Goal: Information Seeking & Learning: Learn about a topic

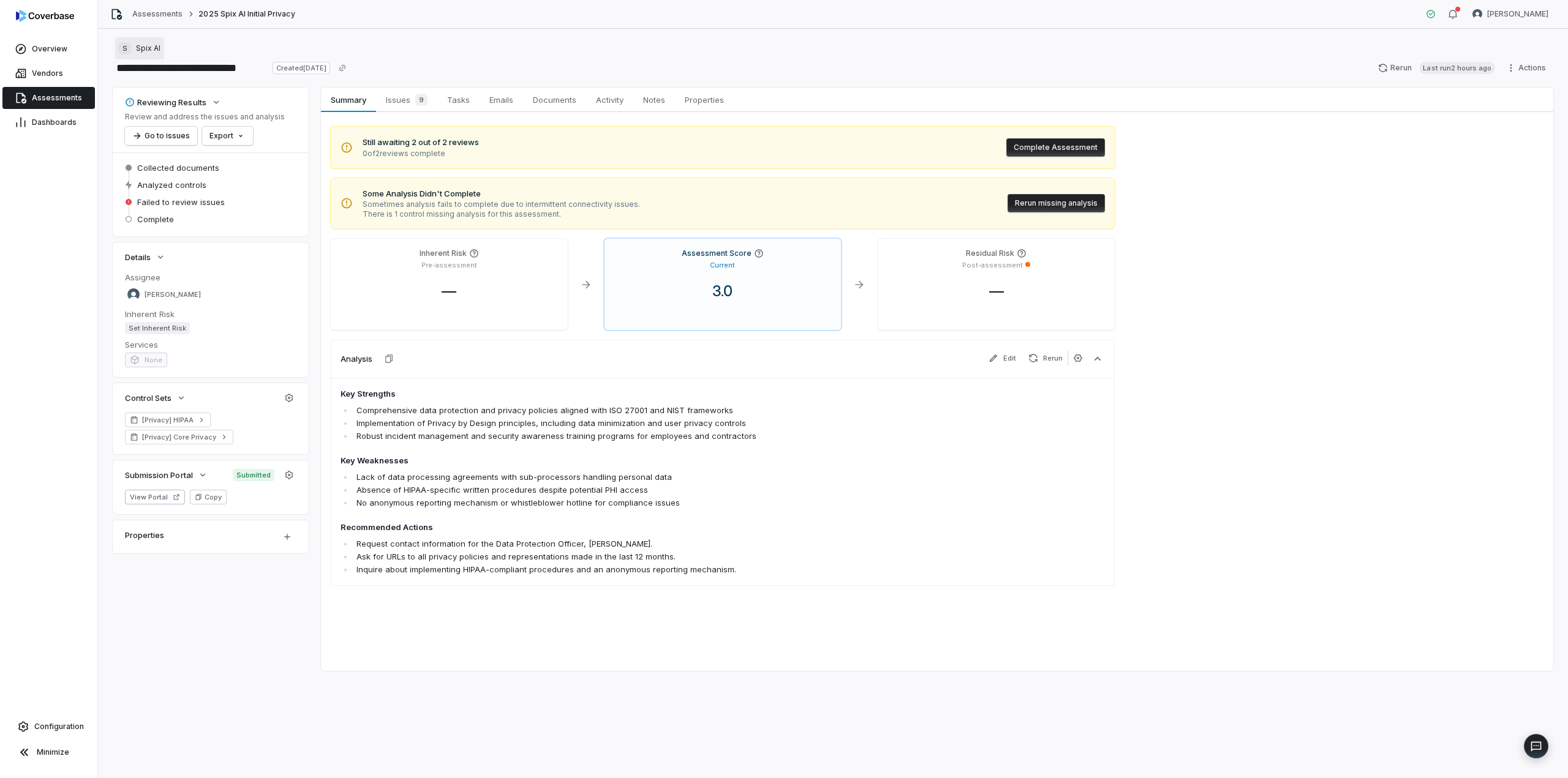
click at [142, 47] on span "Spix AI" at bounding box center [148, 48] width 25 height 9
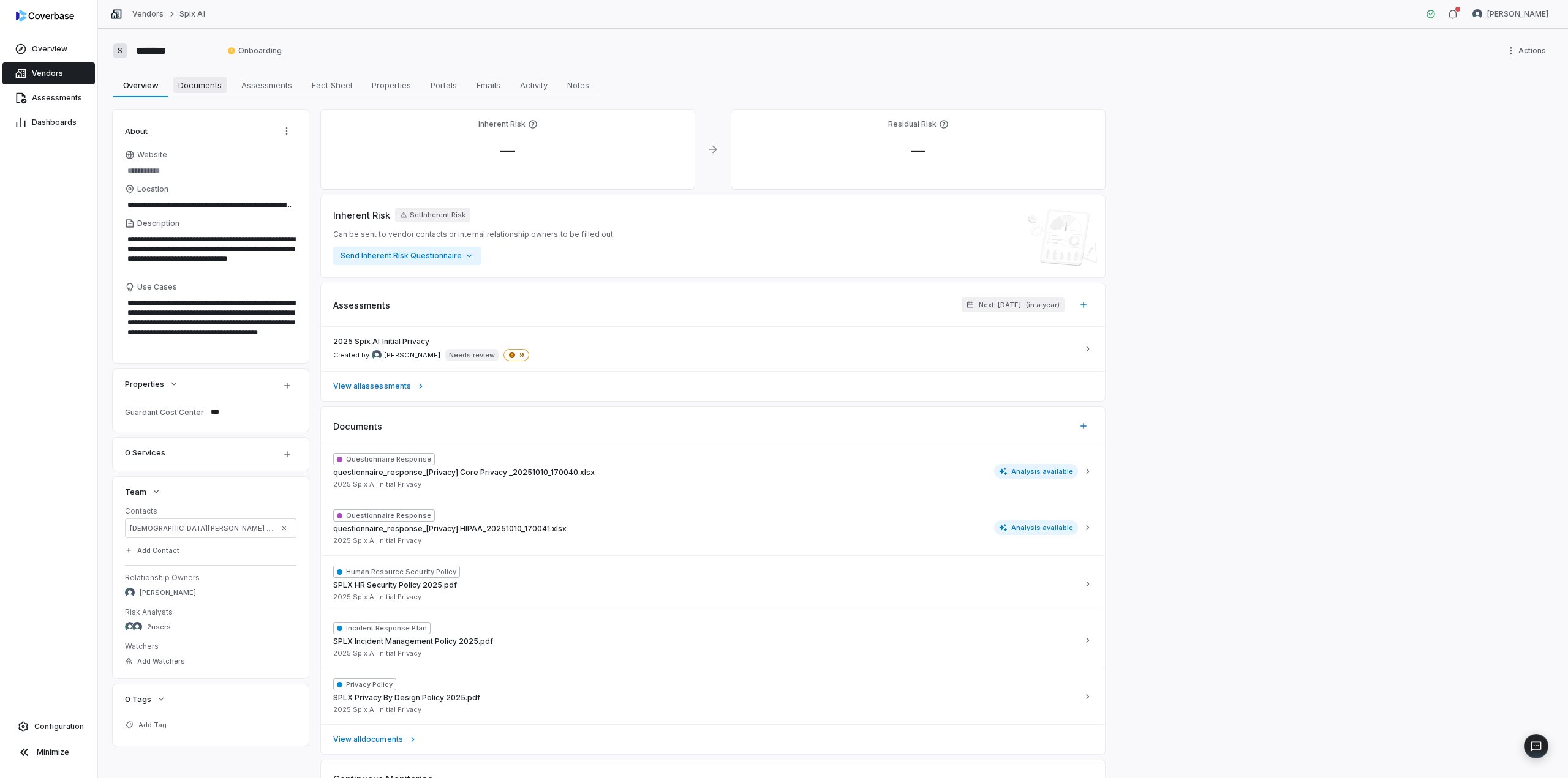
click at [196, 82] on span "Documents" at bounding box center [200, 84] width 53 height 16
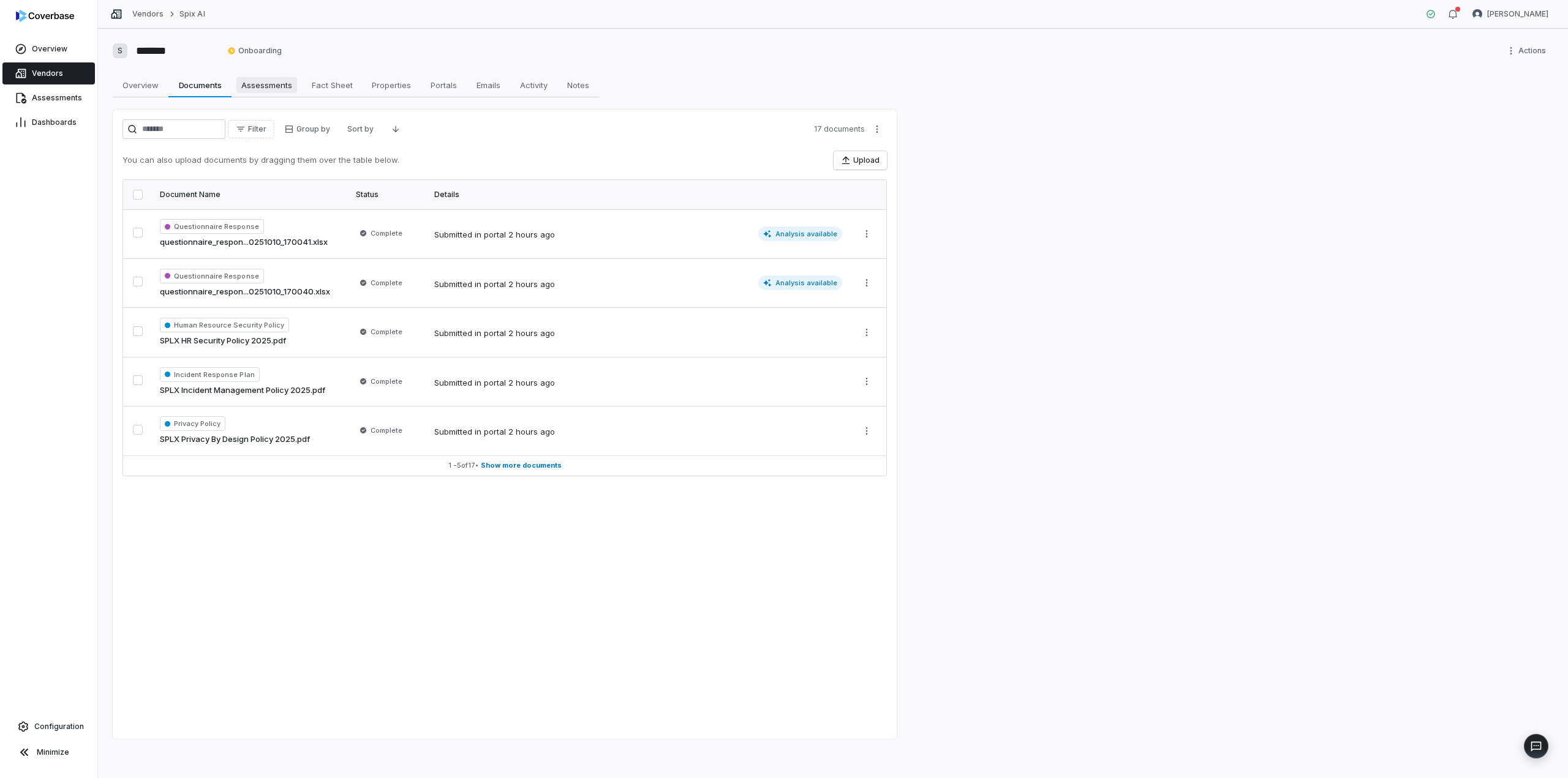
click at [285, 83] on span "Assessments" at bounding box center [266, 84] width 61 height 16
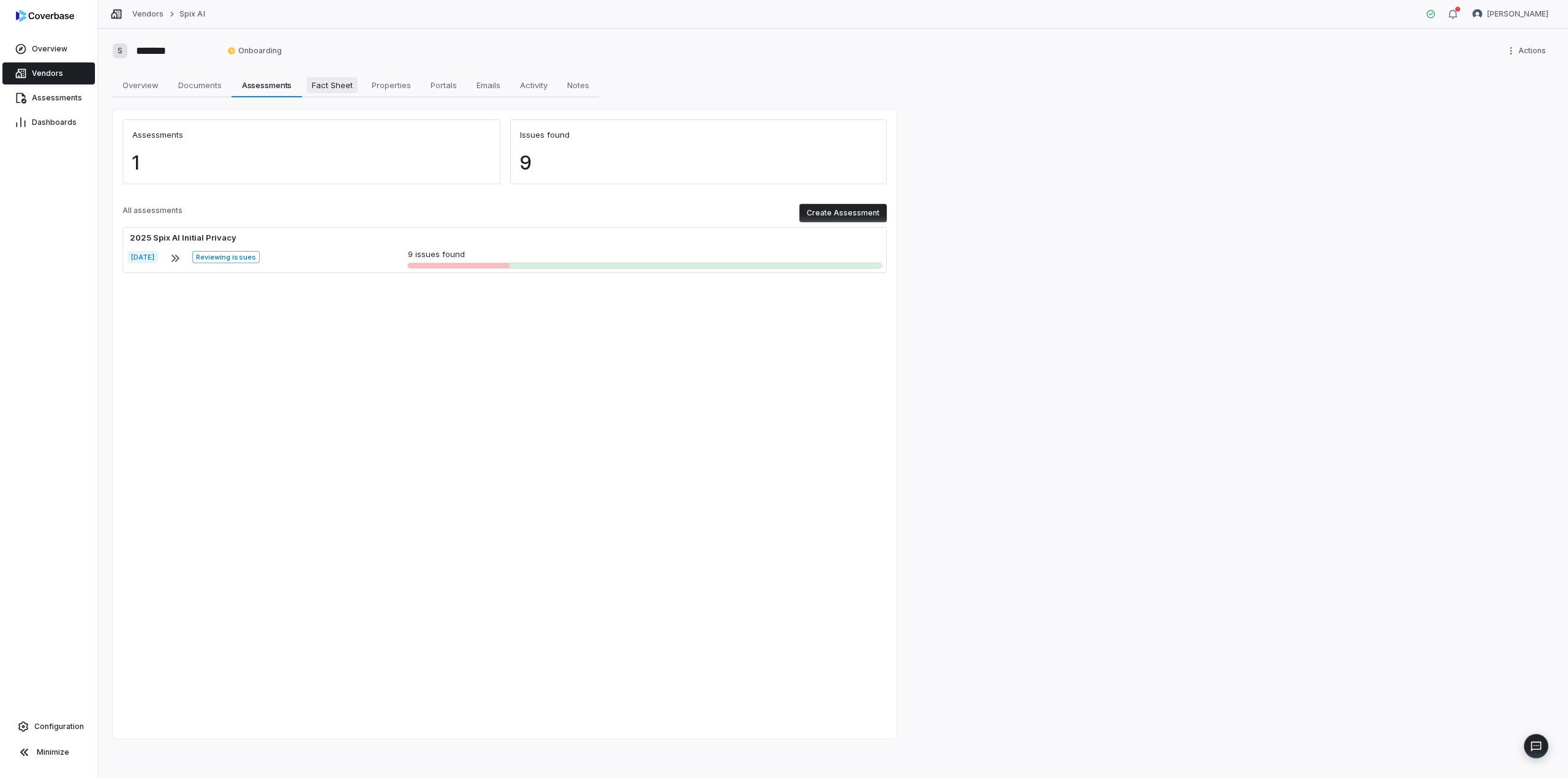
click at [327, 81] on span "Fact Sheet" at bounding box center [333, 84] width 51 height 16
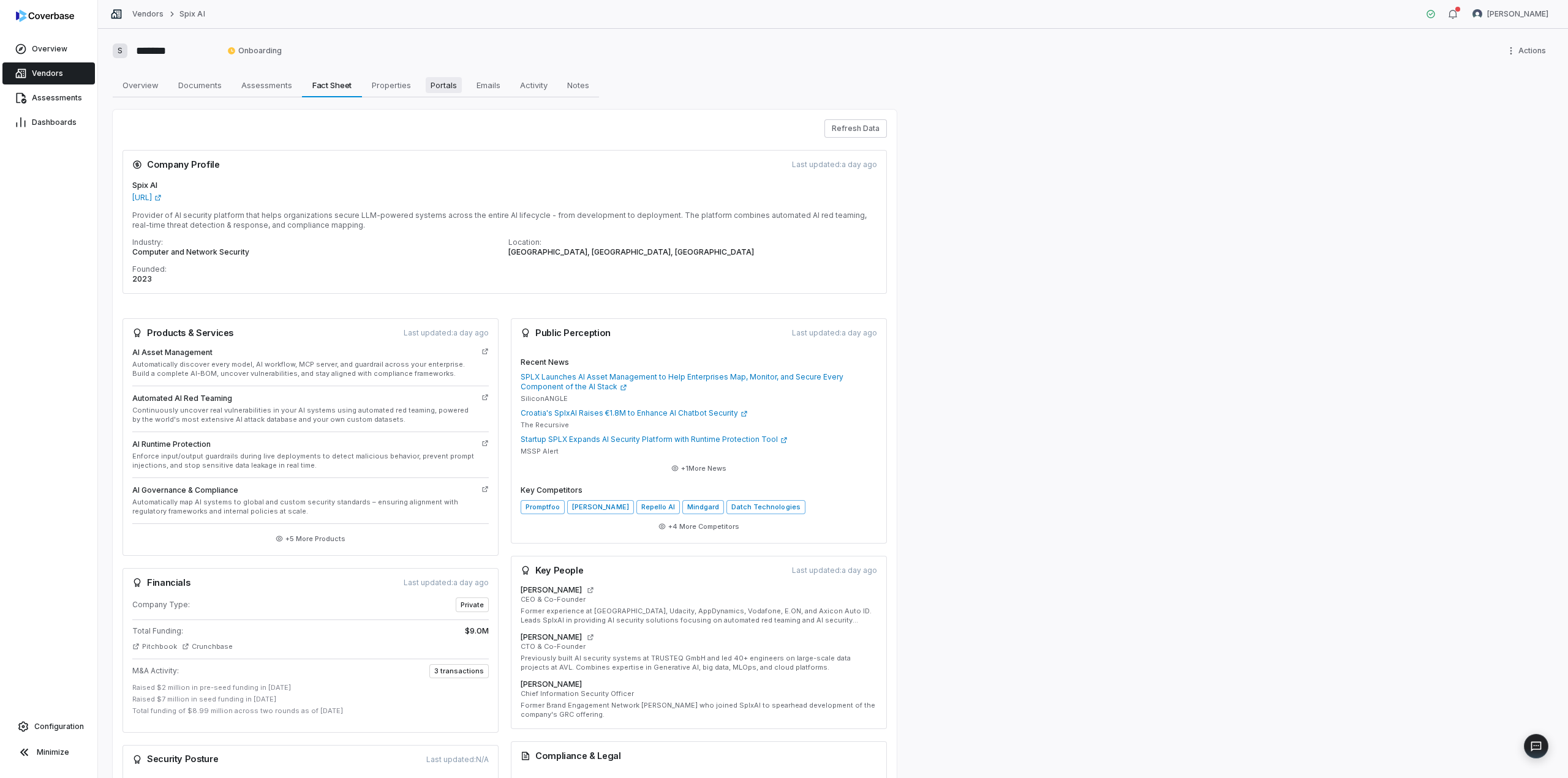
click at [421, 90] on link "Portals Portals" at bounding box center [444, 84] width 46 height 25
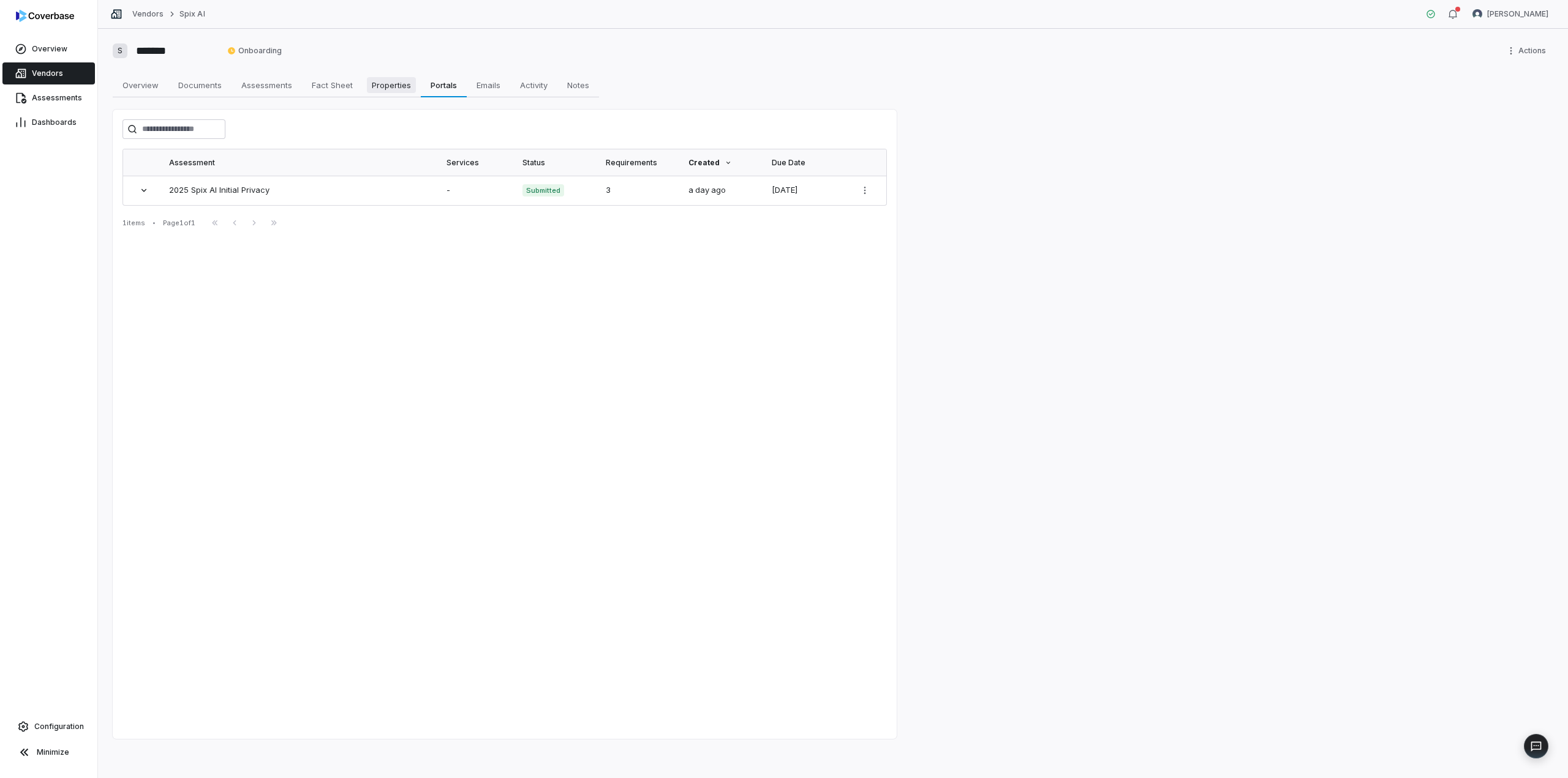
click at [394, 82] on span "Properties" at bounding box center [391, 84] width 49 height 16
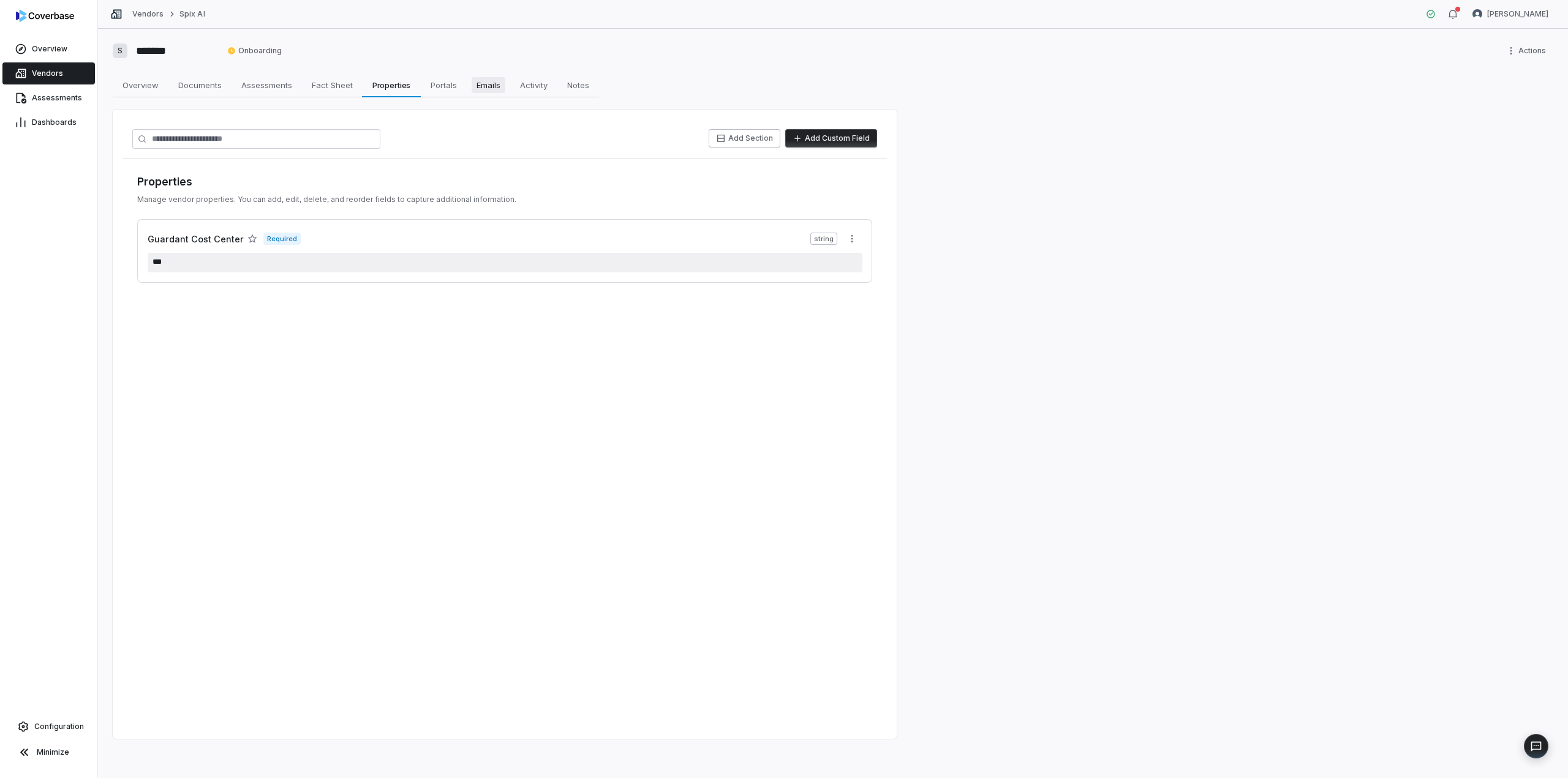
click at [482, 84] on span "Emails" at bounding box center [488, 84] width 33 height 16
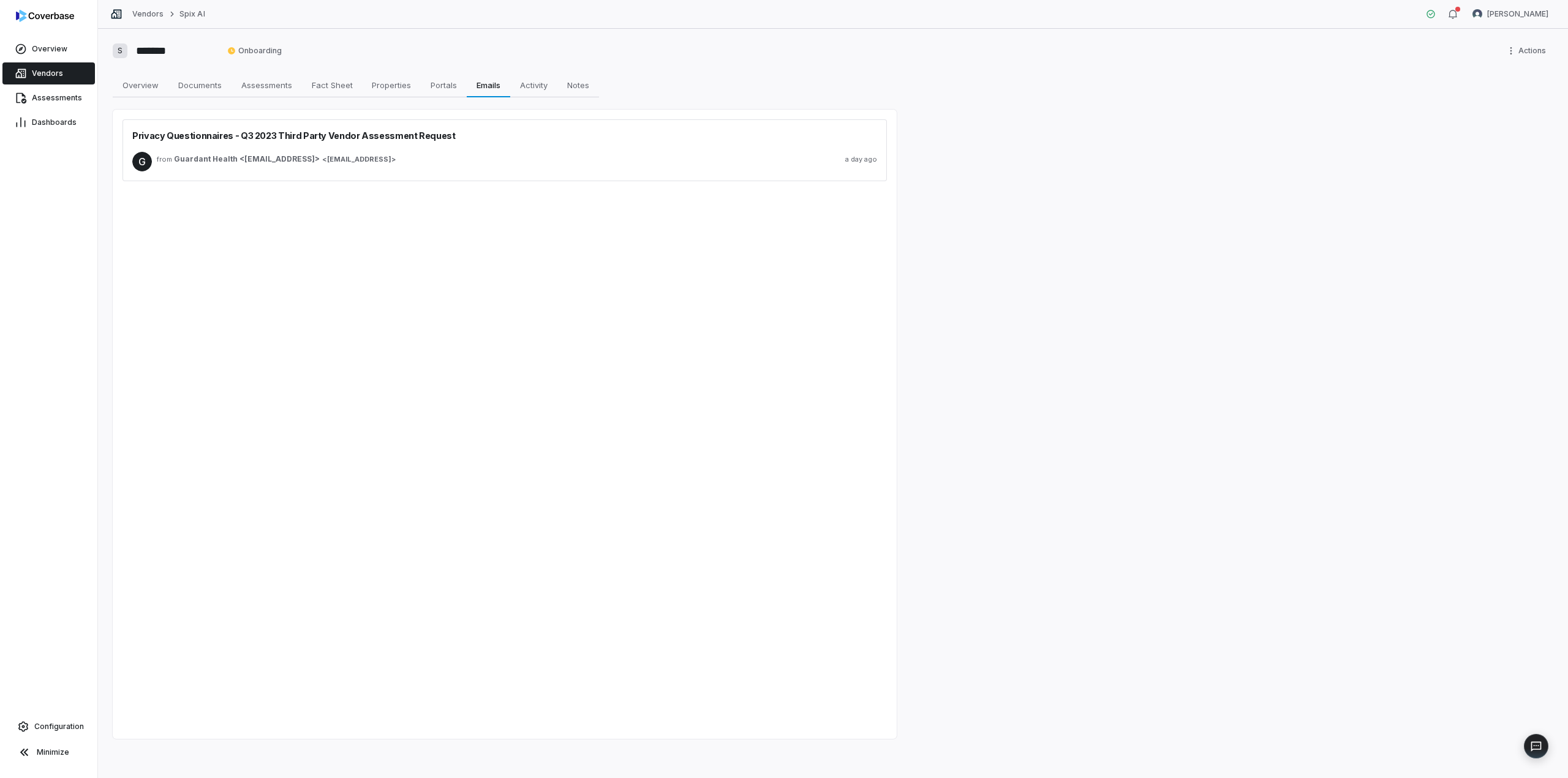
click at [427, 160] on div "from Guardant Health <[EMAIL_ADDRESS]> < [EMAIL_ADDRESS] > a day ago" at bounding box center [517, 159] width 720 height 9
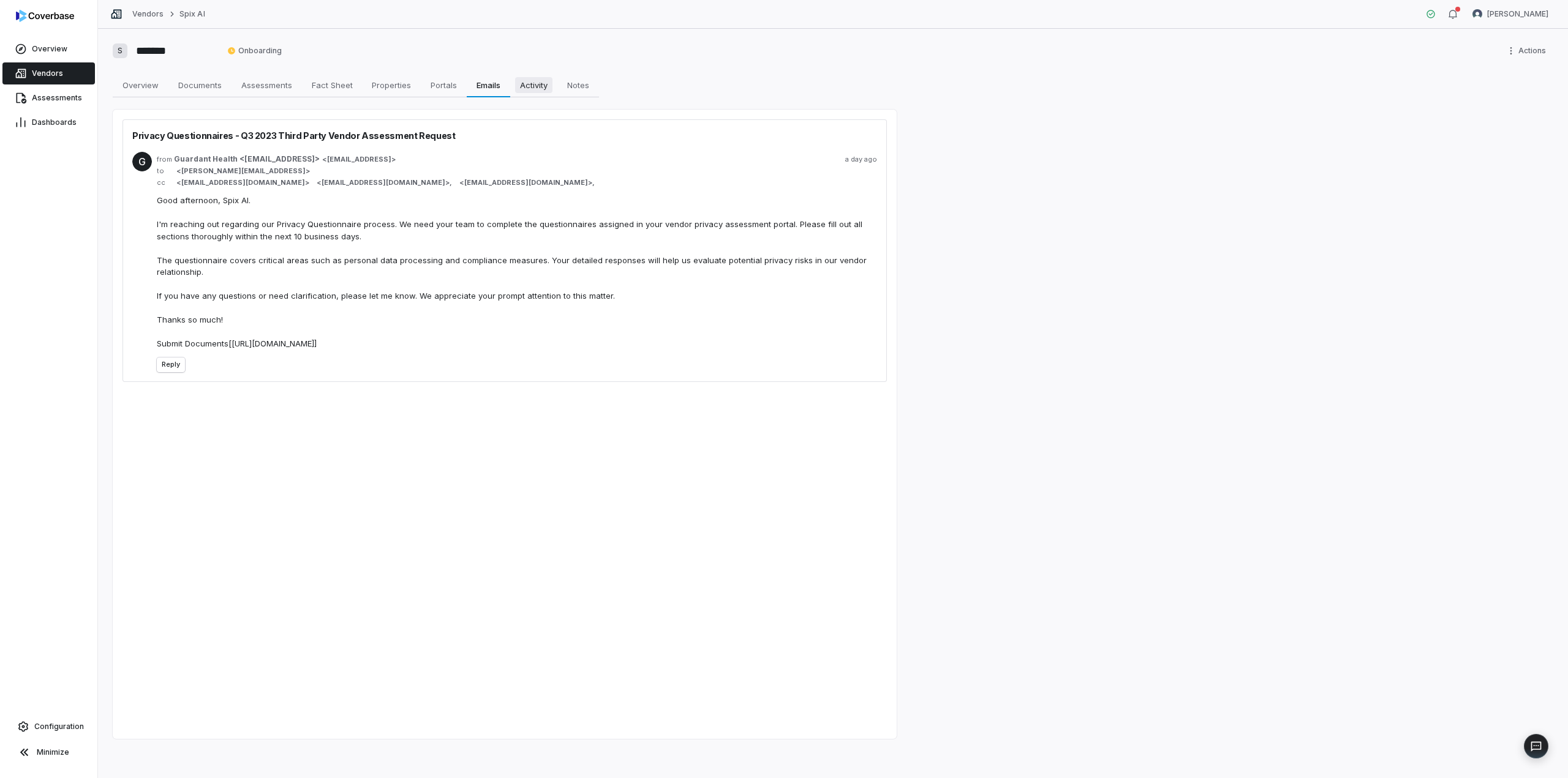
click at [535, 86] on span "Activity" at bounding box center [534, 84] width 38 height 16
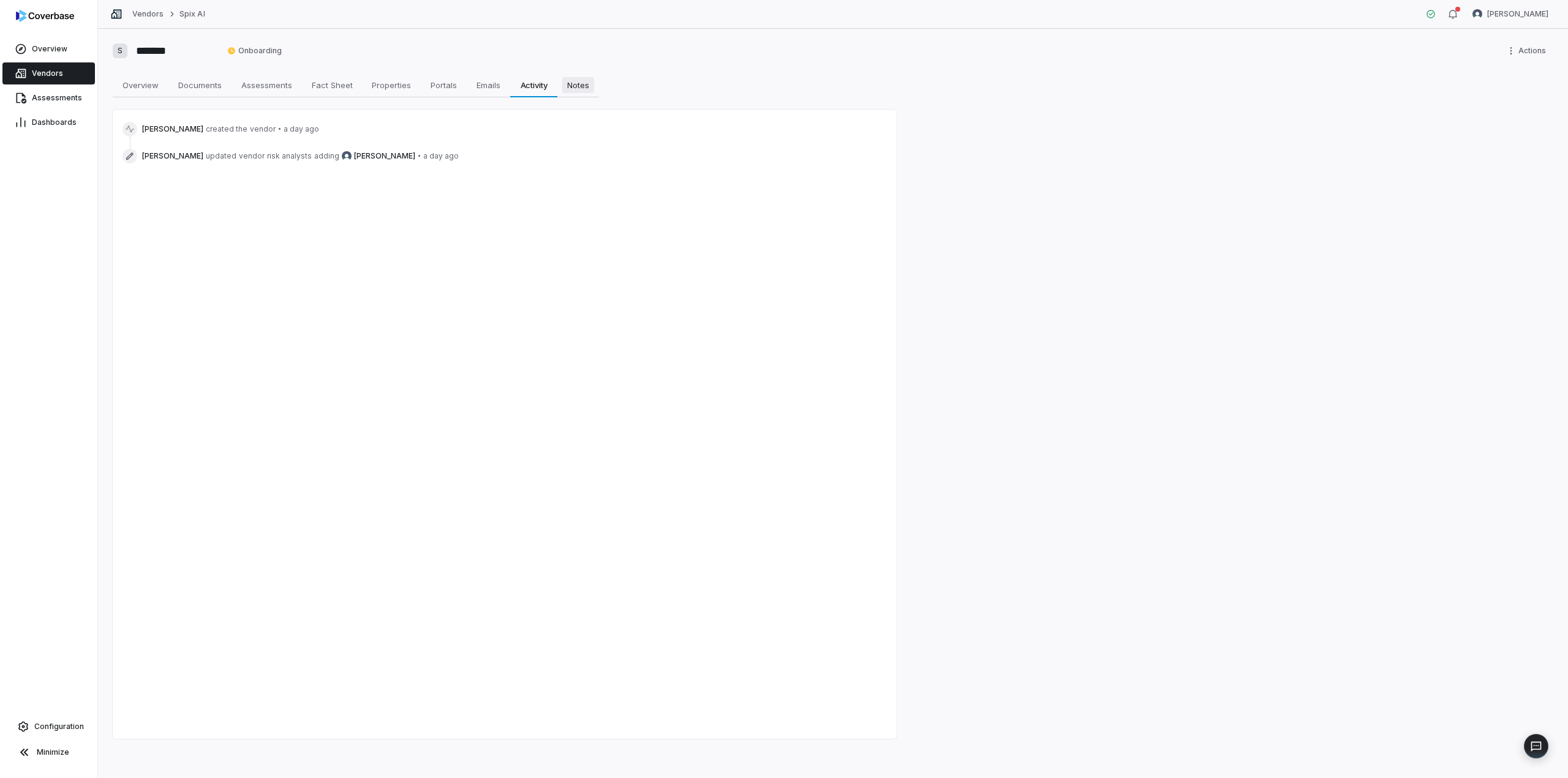
click at [589, 84] on span "Notes" at bounding box center [578, 84] width 32 height 16
click at [144, 85] on span "Overview" at bounding box center [141, 84] width 46 height 16
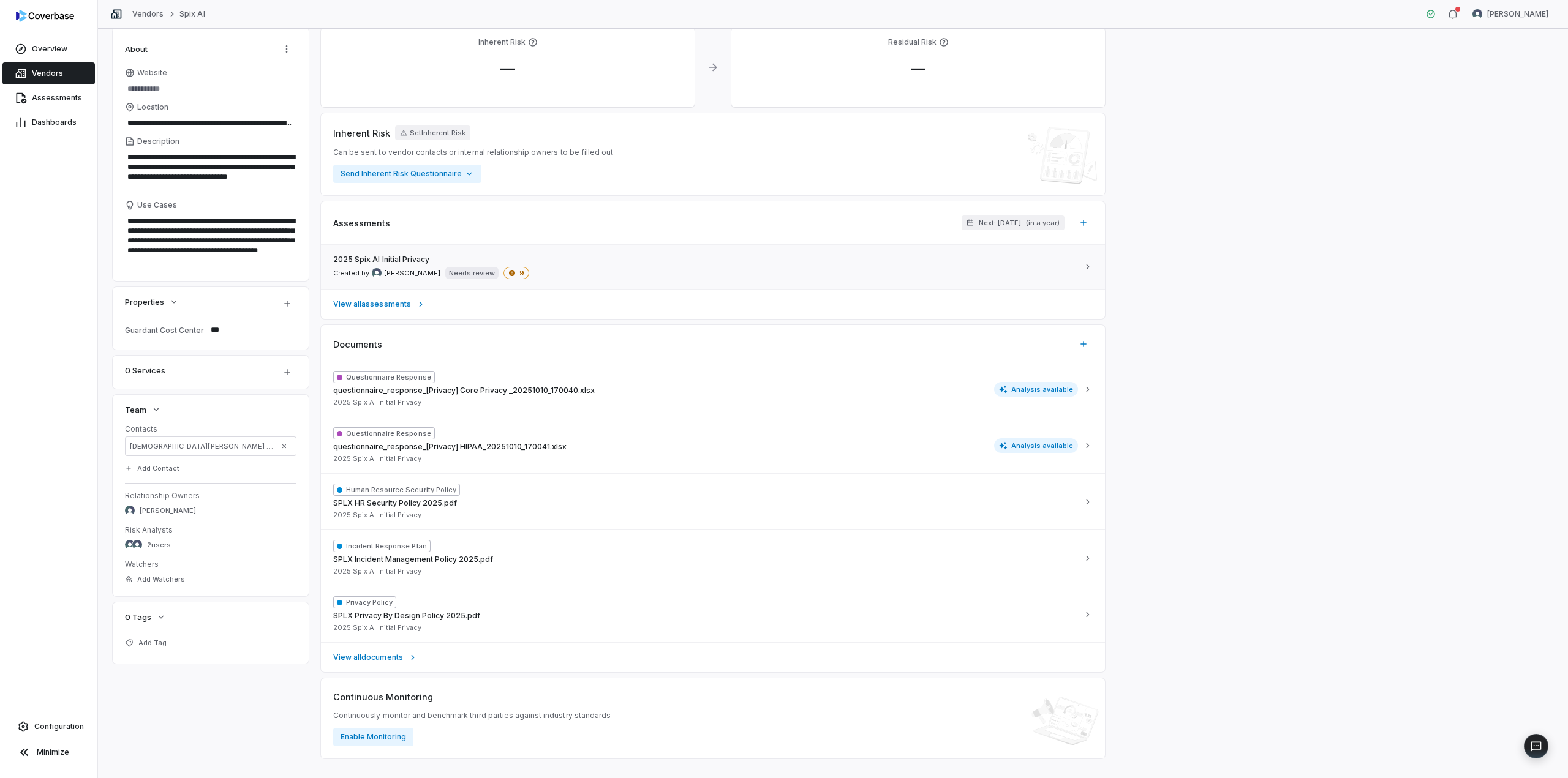
scroll to position [99, 0]
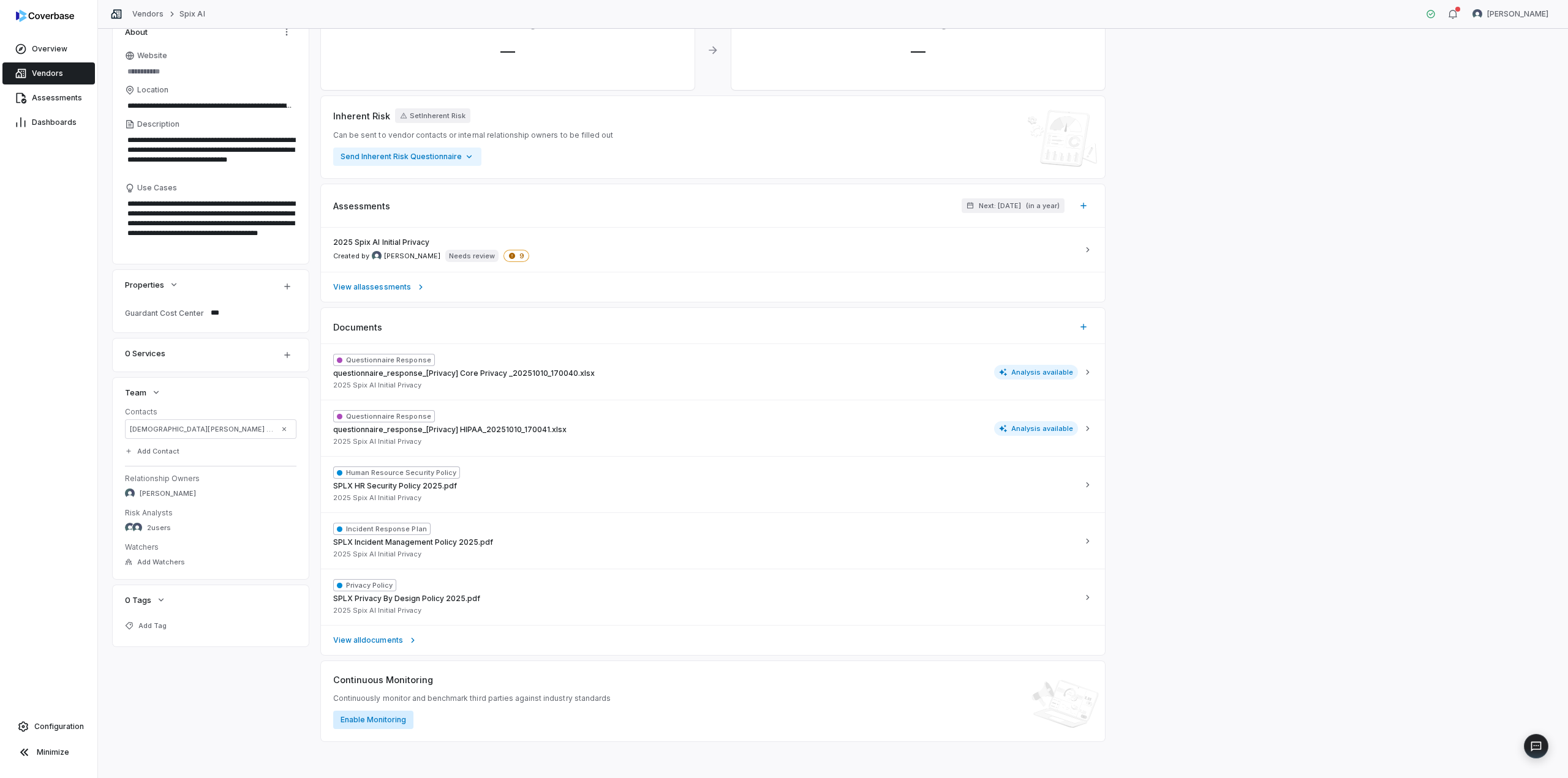
click at [392, 717] on button "Enable Monitoring" at bounding box center [374, 720] width 80 height 19
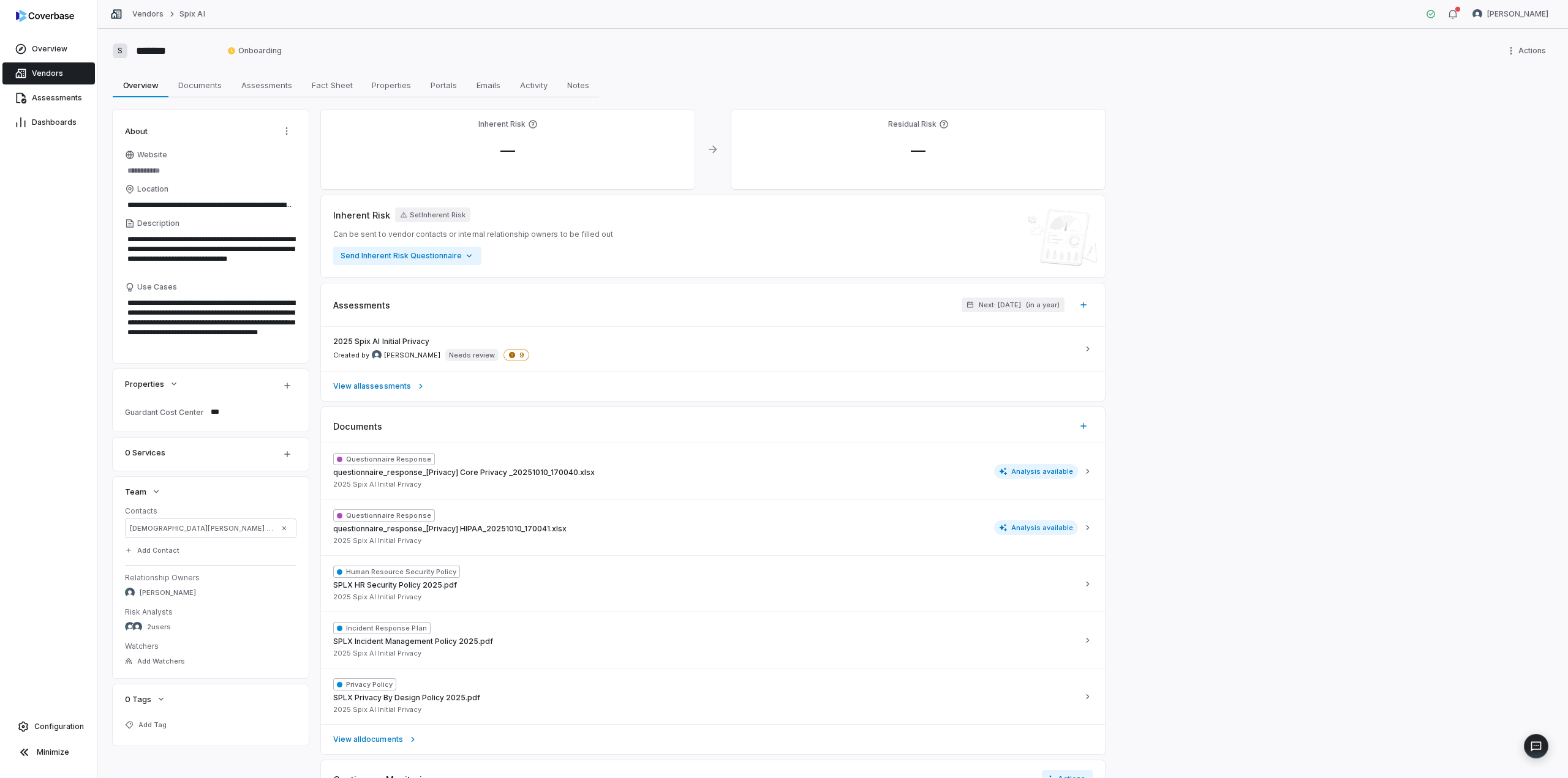
click at [694, 34] on div "**********" at bounding box center [833, 404] width 1470 height 750
type textarea "*"
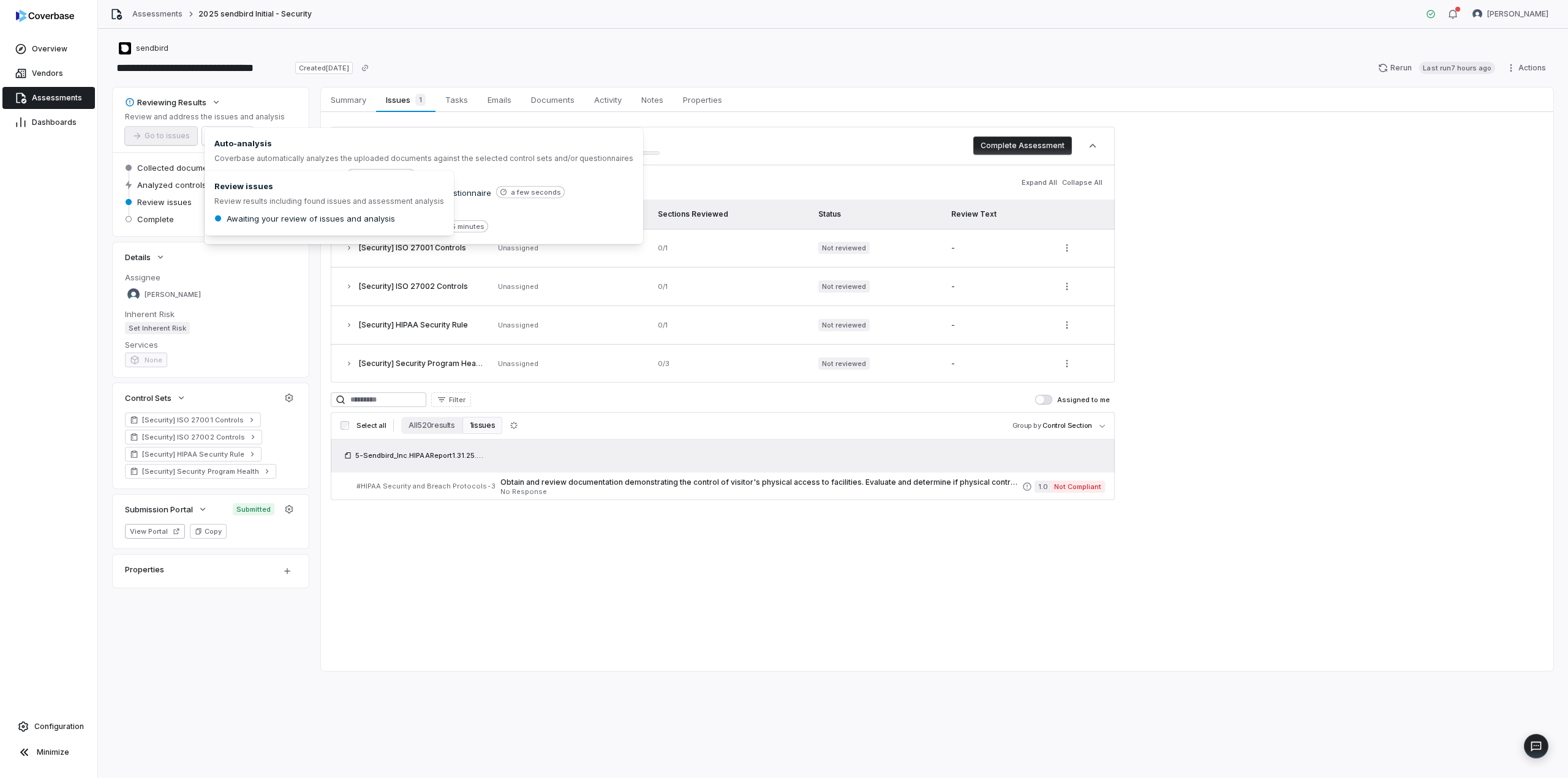
click at [162, 200] on span "Review issues" at bounding box center [165, 201] width 55 height 11
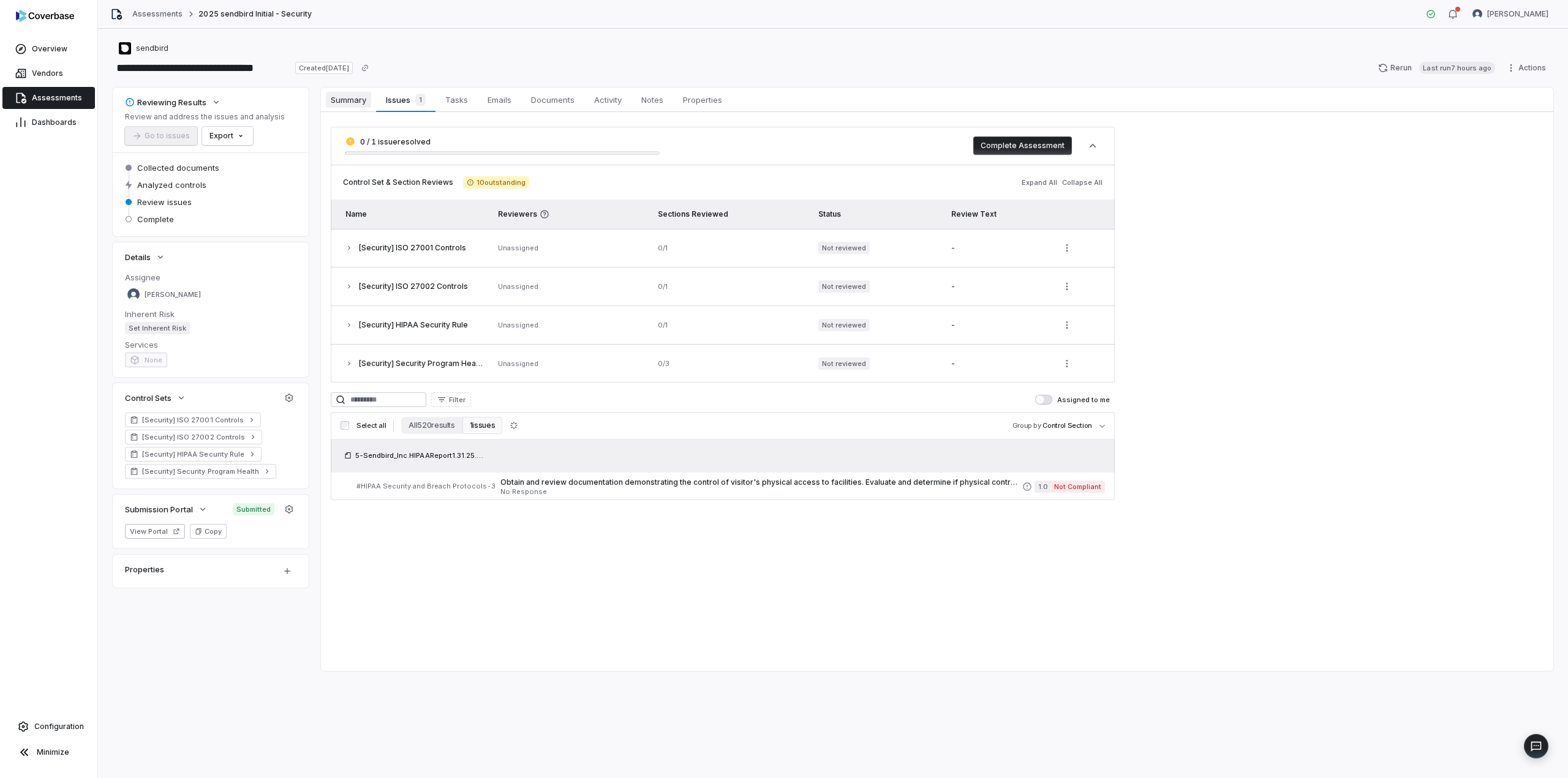
click at [346, 102] on span "Summary" at bounding box center [348, 100] width 45 height 16
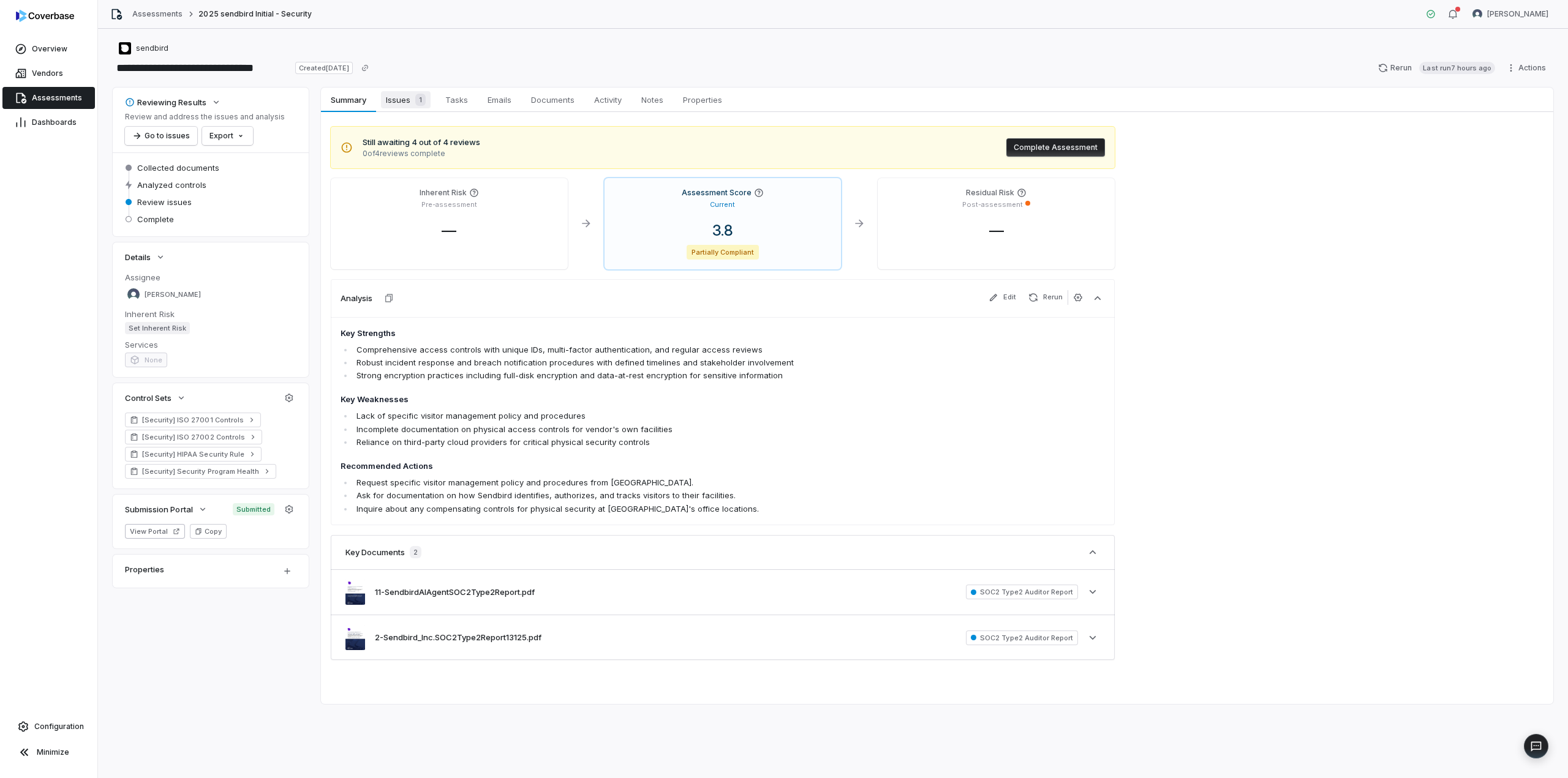
click at [402, 100] on span "Issues 1" at bounding box center [406, 100] width 49 height 17
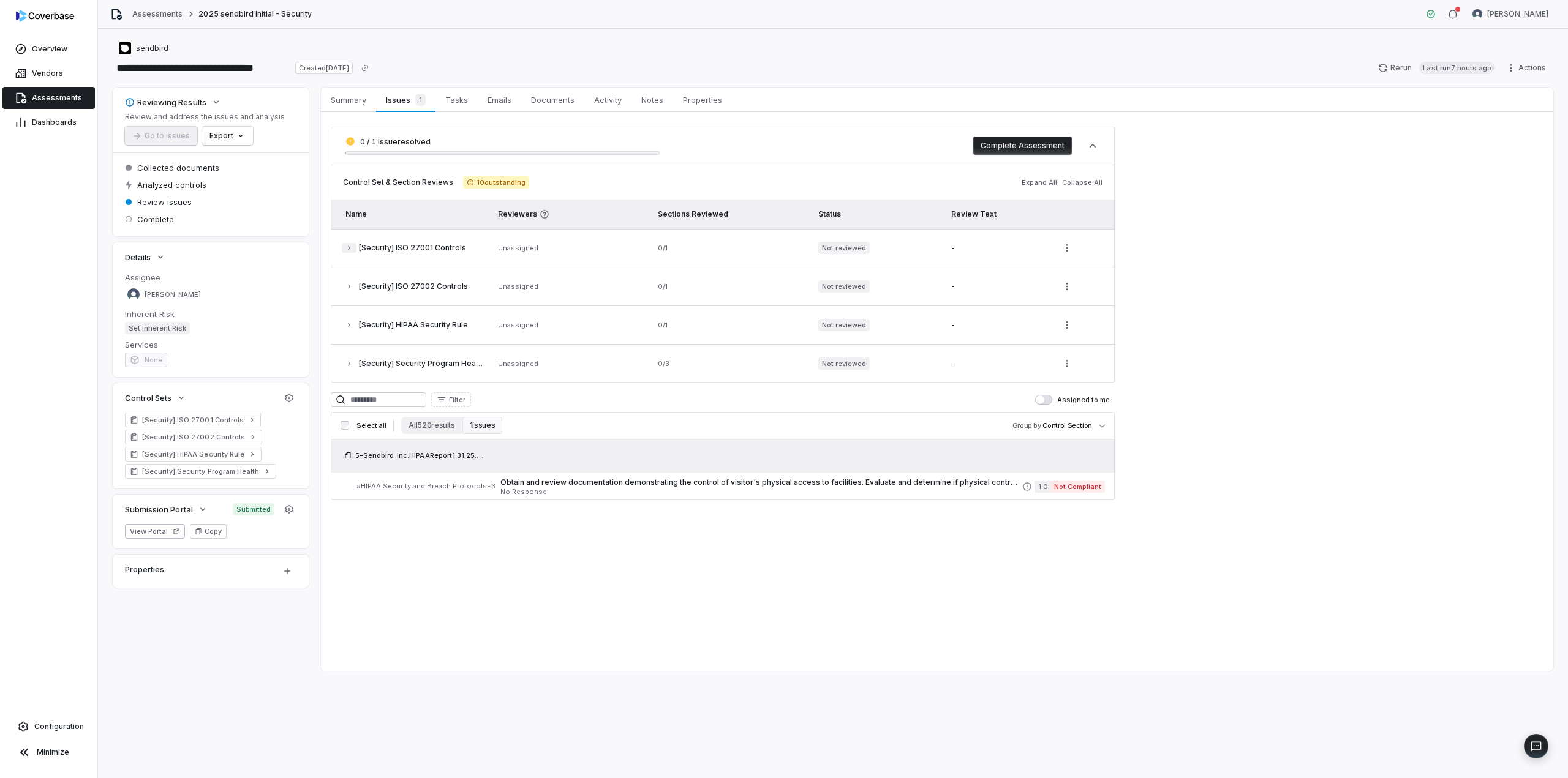
click at [348, 248] on icon "button" at bounding box center [349, 248] width 3 height 3
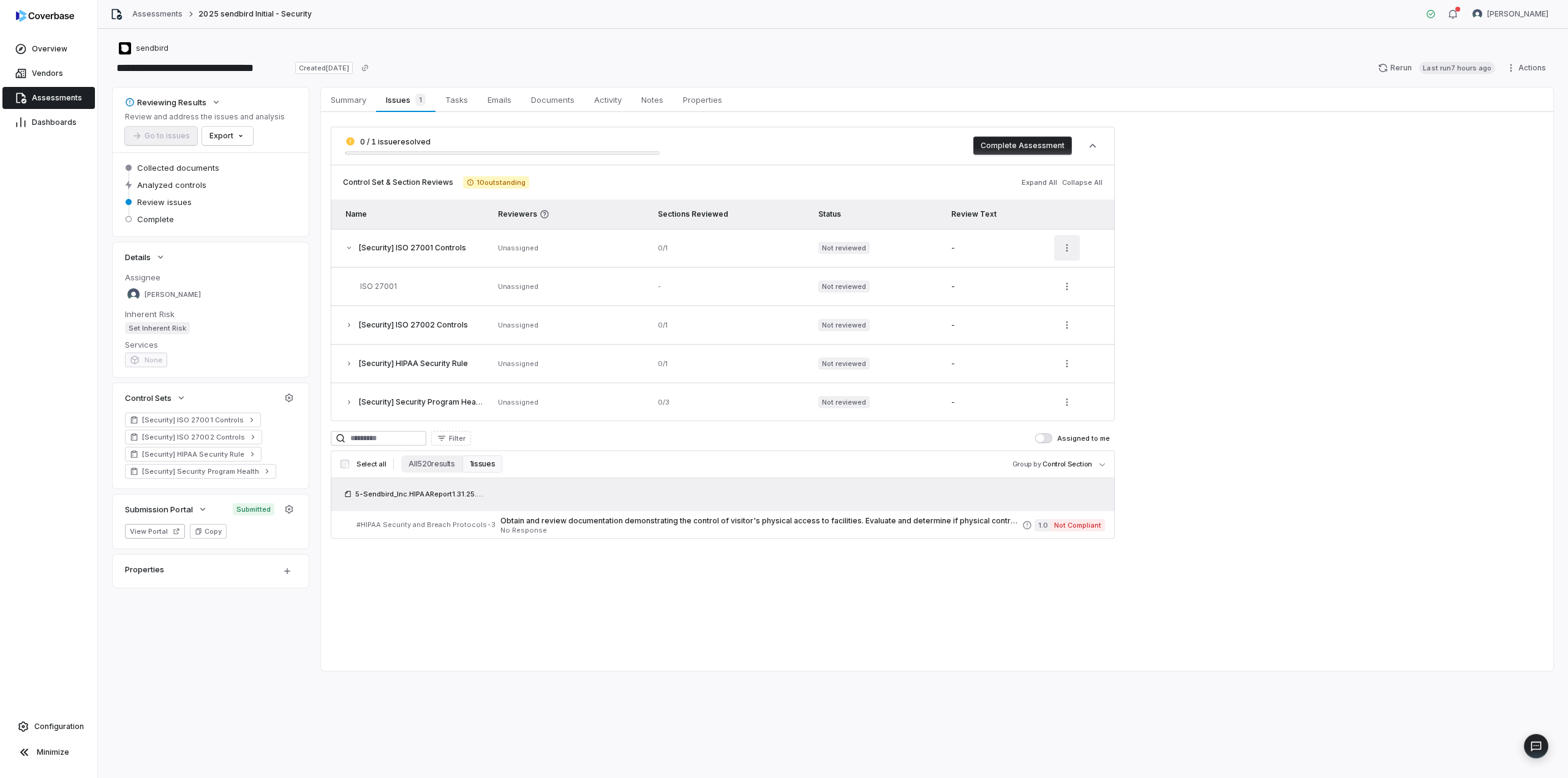
click at [1066, 248] on html "**********" at bounding box center [784, 389] width 1568 height 778
click at [1024, 277] on div "Review" at bounding box center [1036, 277] width 78 height 20
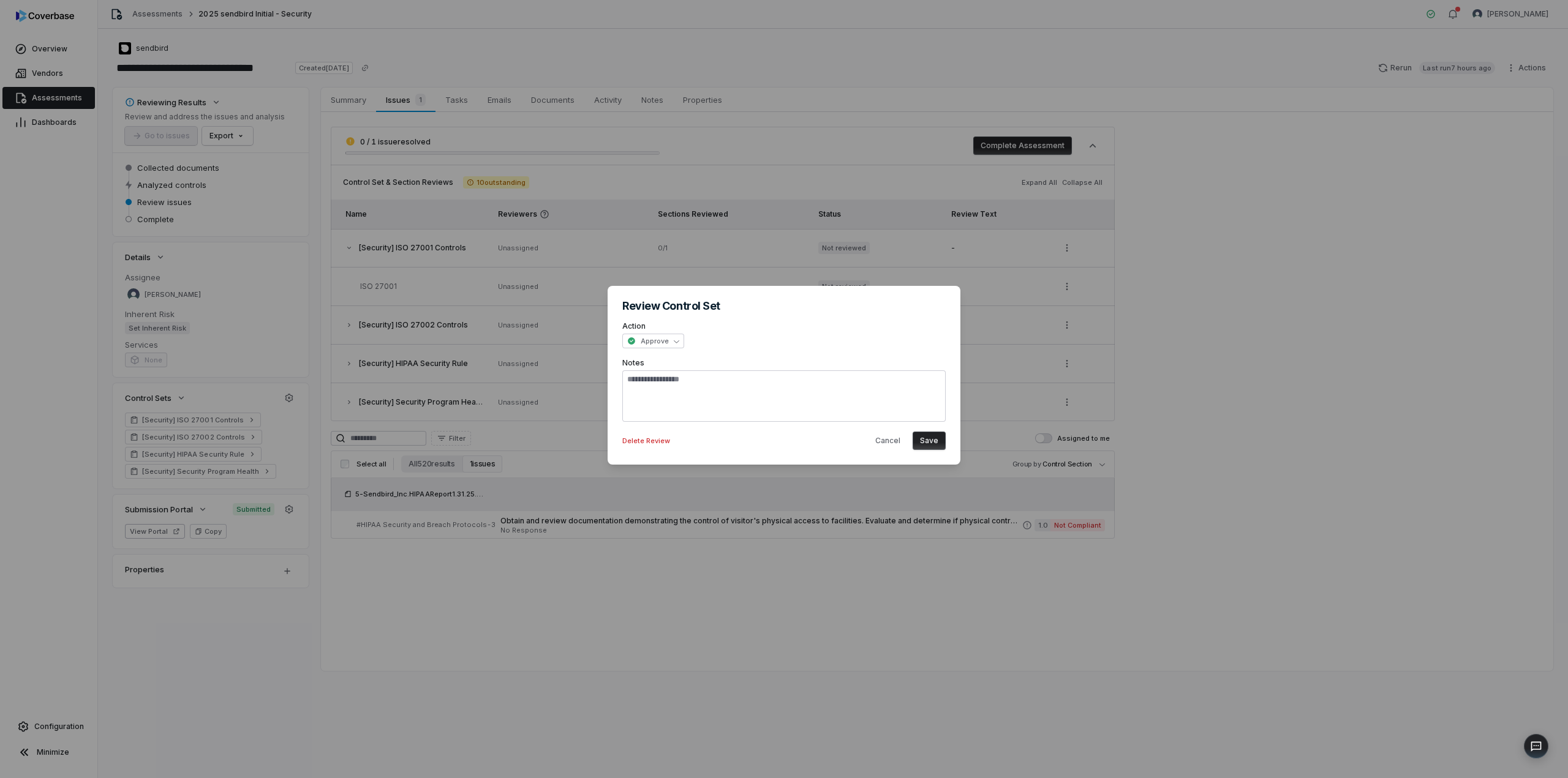
click at [897, 304] on h2 "Review Control Set" at bounding box center [783, 305] width 323 height 11
click at [884, 443] on button "Cancel" at bounding box center [887, 441] width 40 height 19
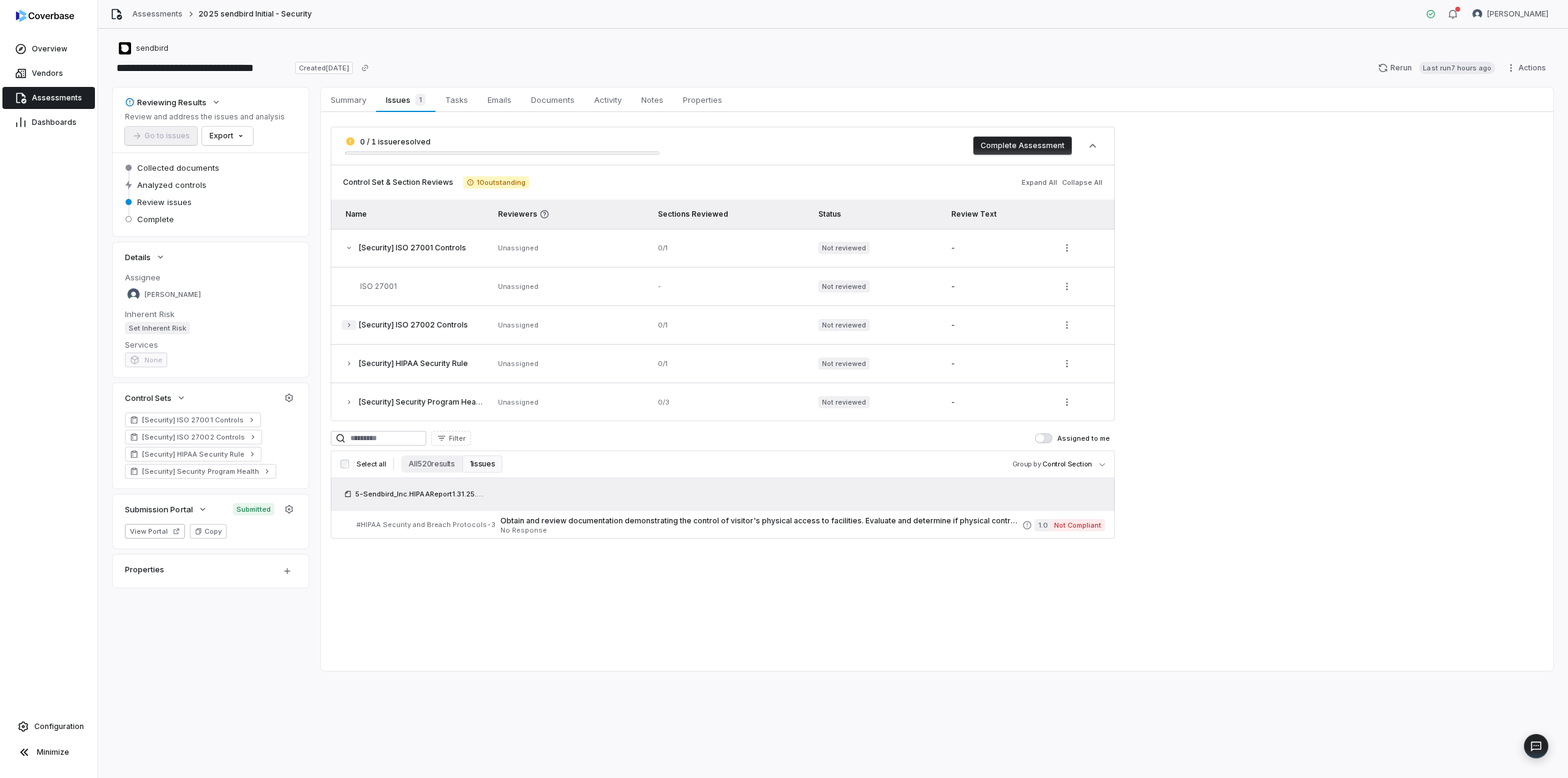
click at [348, 325] on icon "button" at bounding box center [349, 325] width 3 height 3
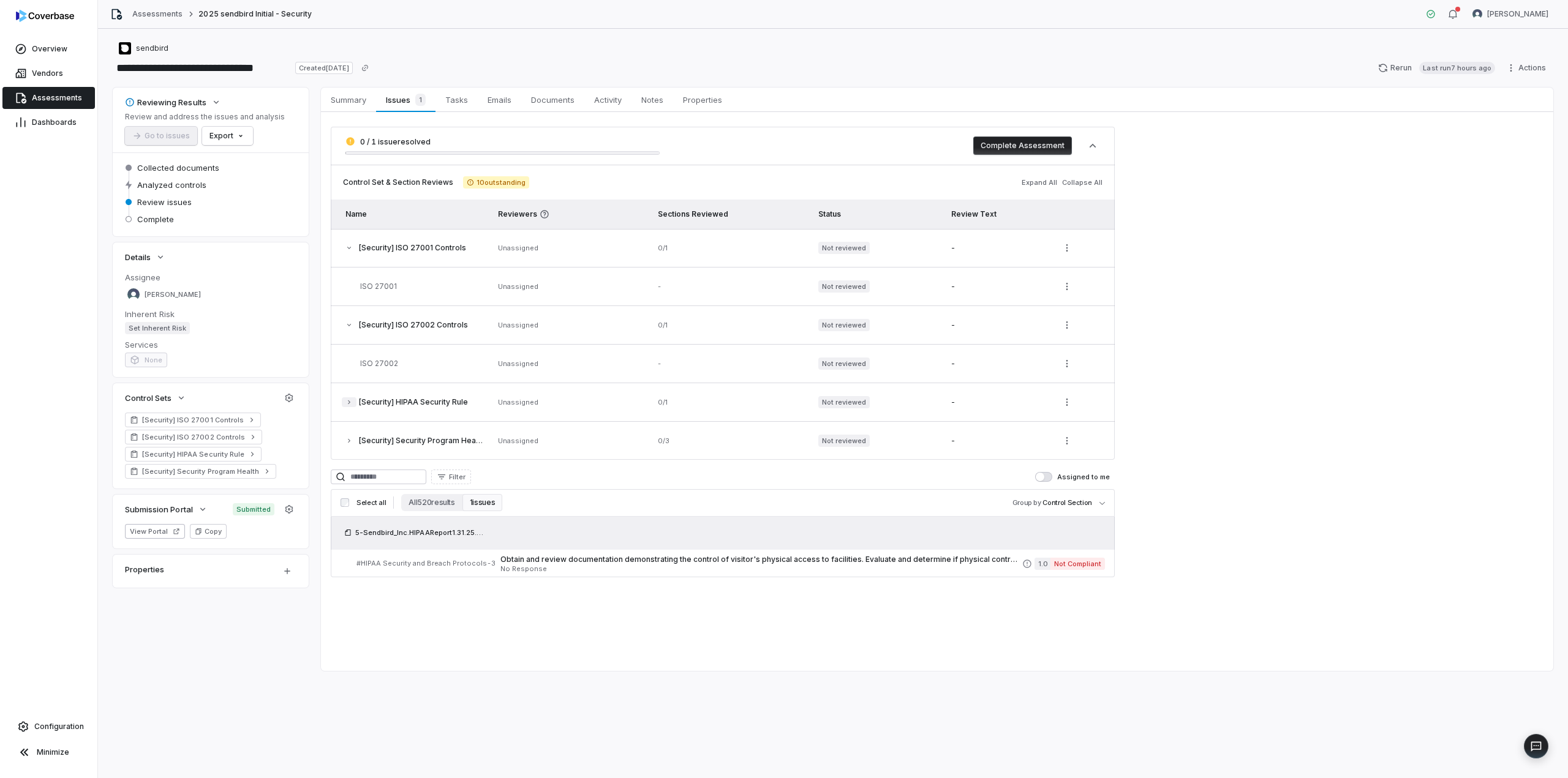
click at [349, 398] on icon "button" at bounding box center [349, 402] width 8 height 8
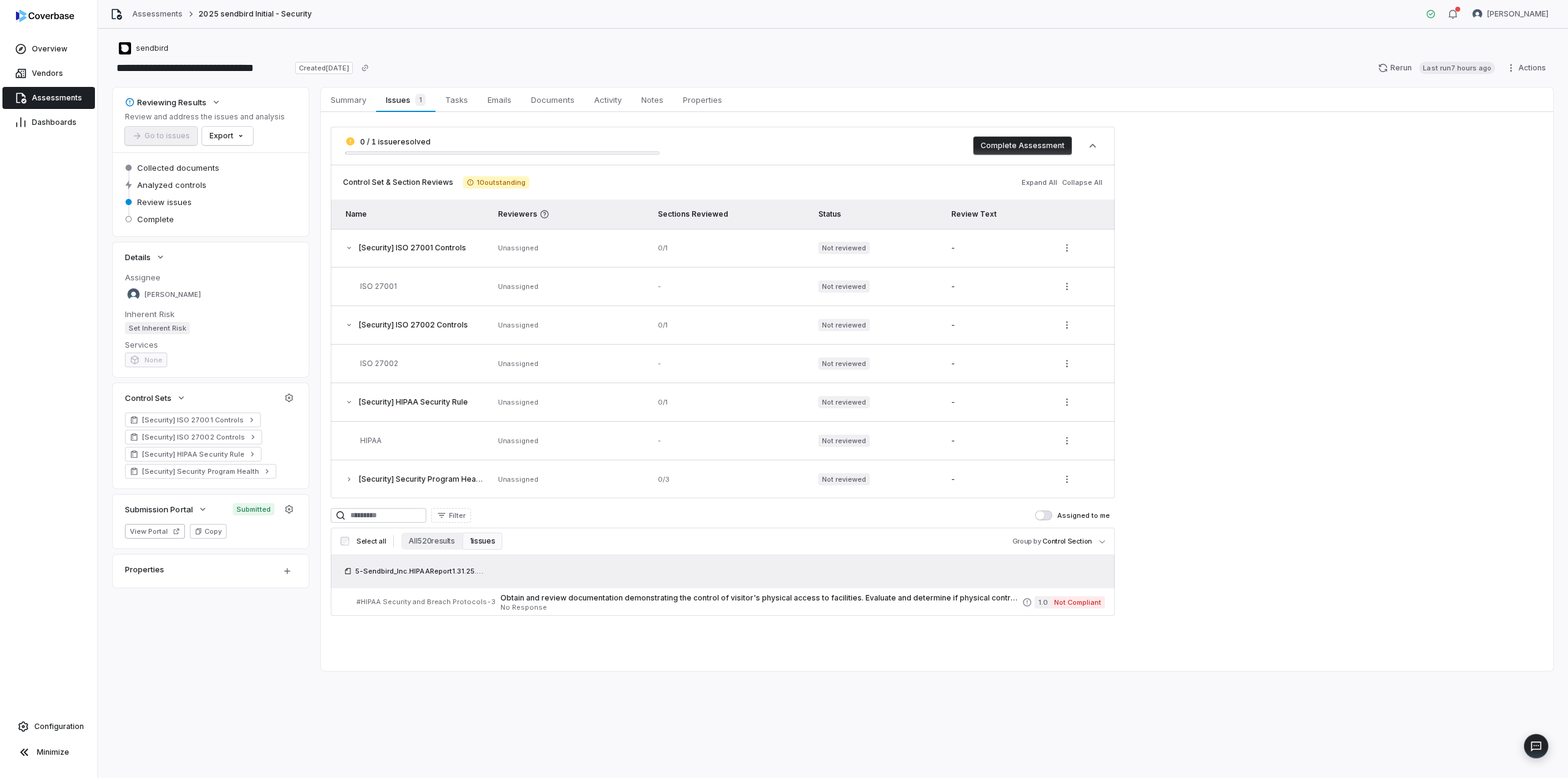
click at [349, 398] on icon "button" at bounding box center [349, 402] width 8 height 8
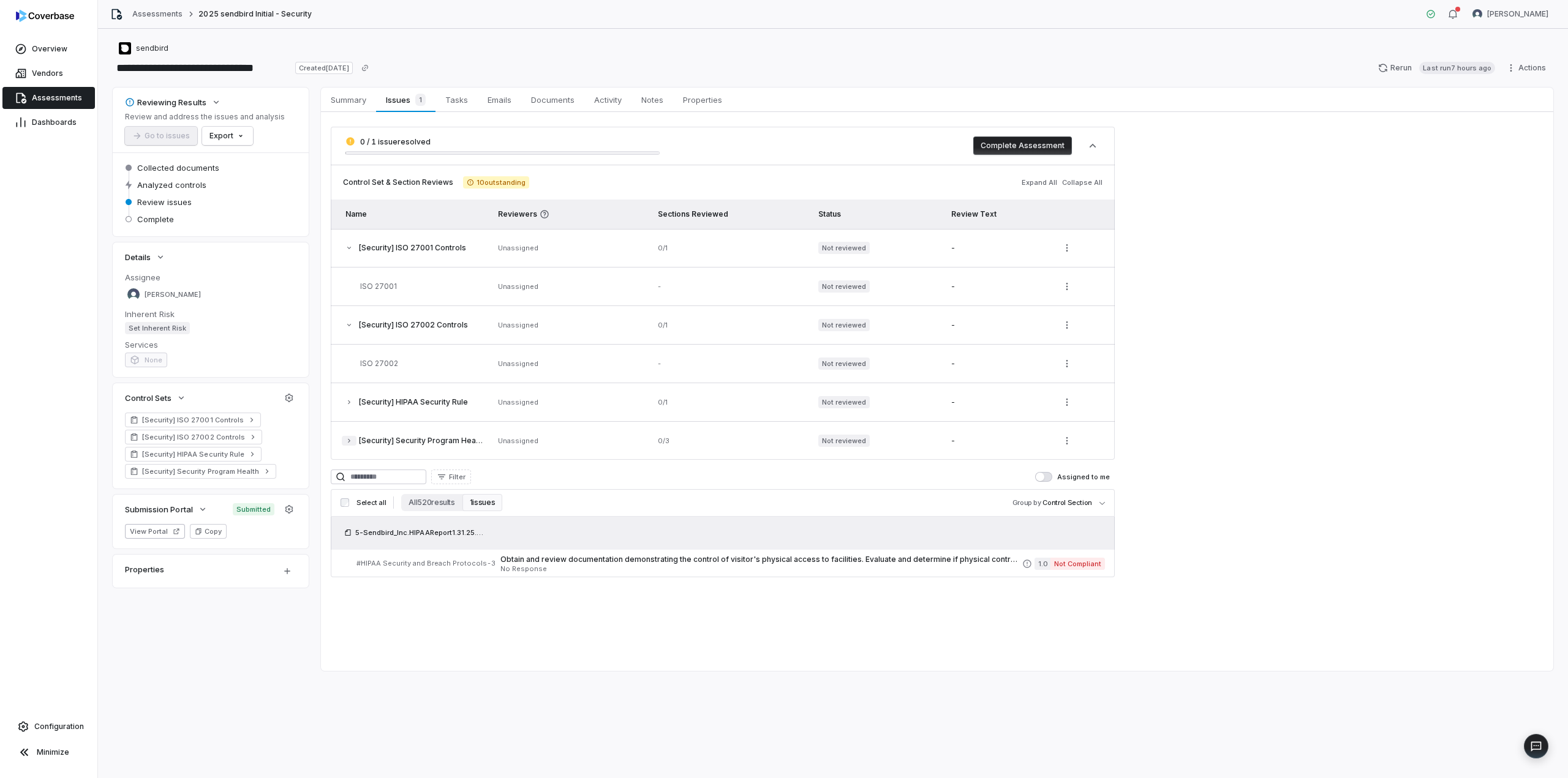
click at [348, 442] on icon "button" at bounding box center [349, 441] width 8 height 8
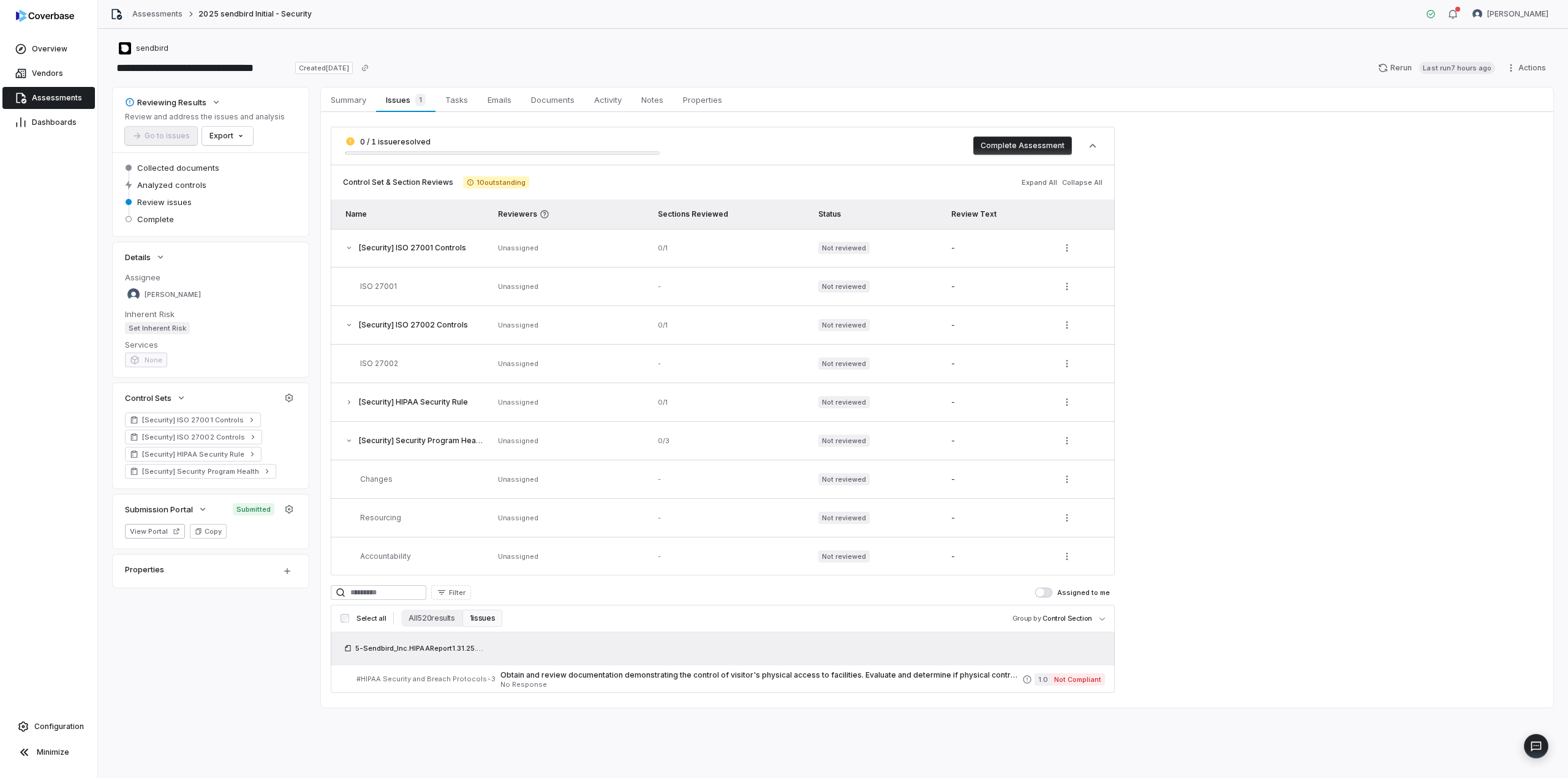
click at [348, 442] on icon "button" at bounding box center [349, 441] width 8 height 8
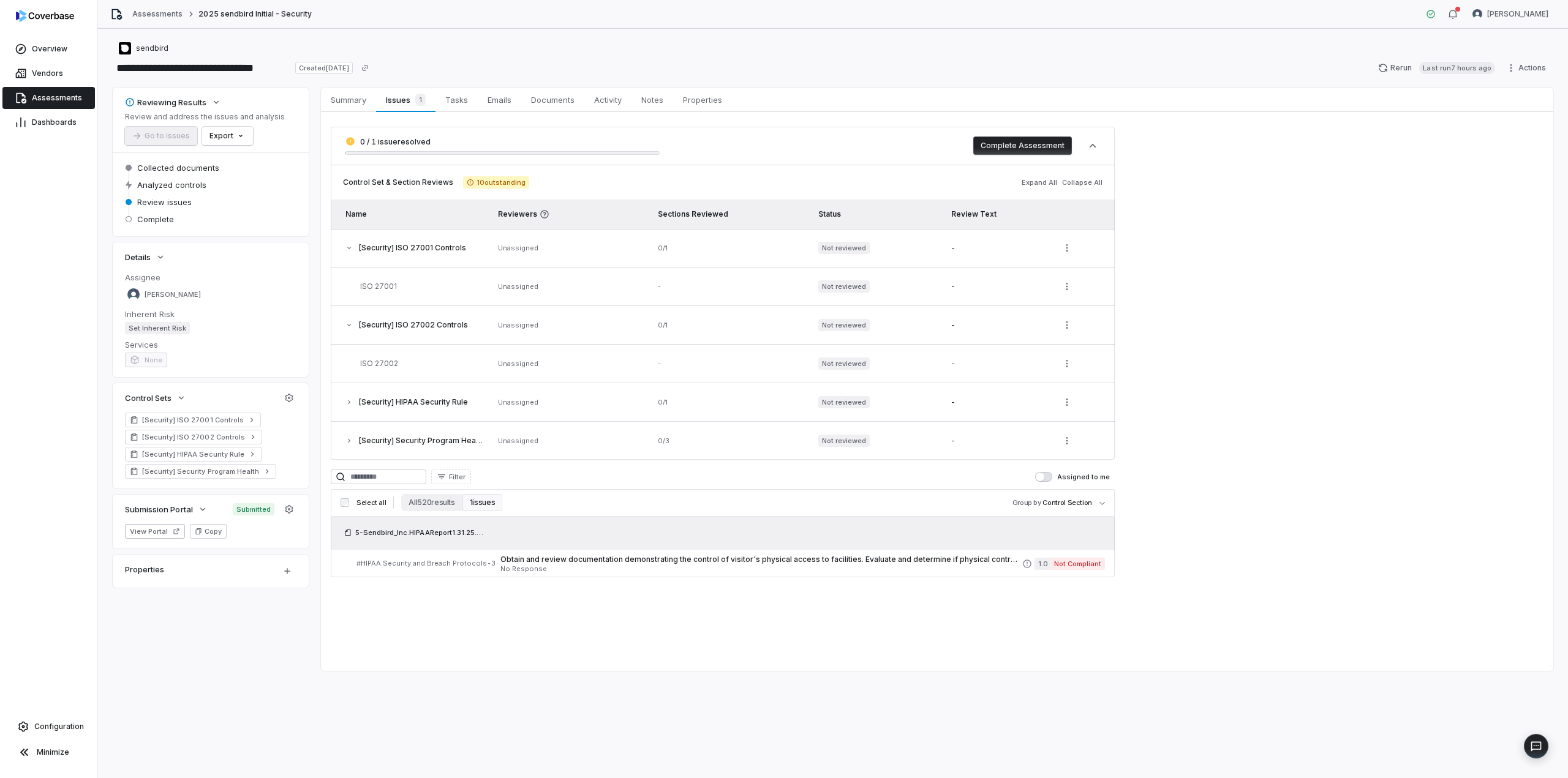
click at [348, 442] on icon "button" at bounding box center [349, 441] width 8 height 8
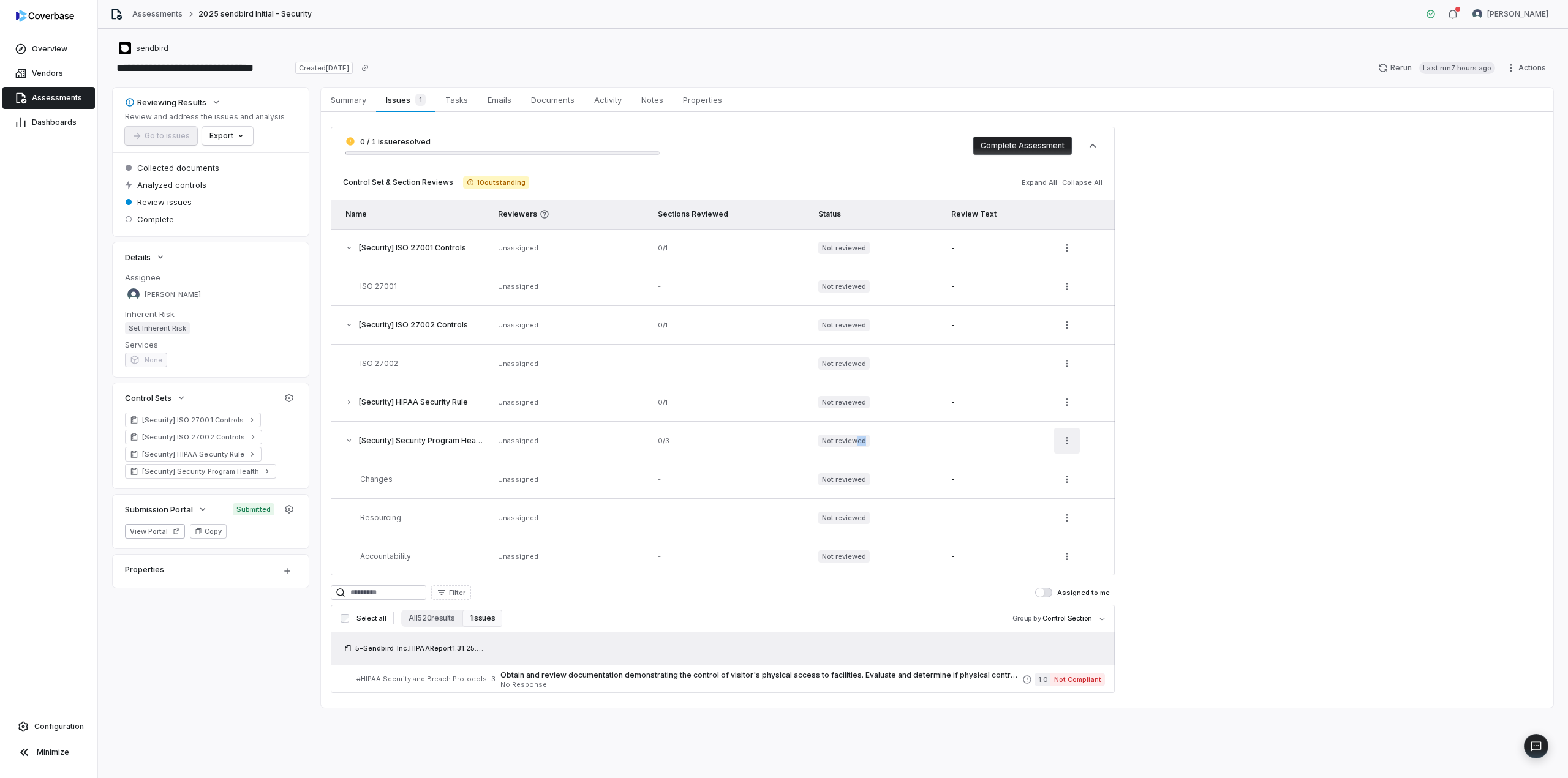
drag, startPoint x: 917, startPoint y: 442, endPoint x: 1061, endPoint y: 441, distance: 144.0
click at [1019, 442] on tr "[Security] Security Program Health Unassigned 0 / 3 Not reviewed -" at bounding box center [723, 441] width 784 height 38
click at [1073, 441] on html "**********" at bounding box center [784, 389] width 1568 height 778
click at [1046, 467] on div "Review" at bounding box center [1036, 469] width 78 height 20
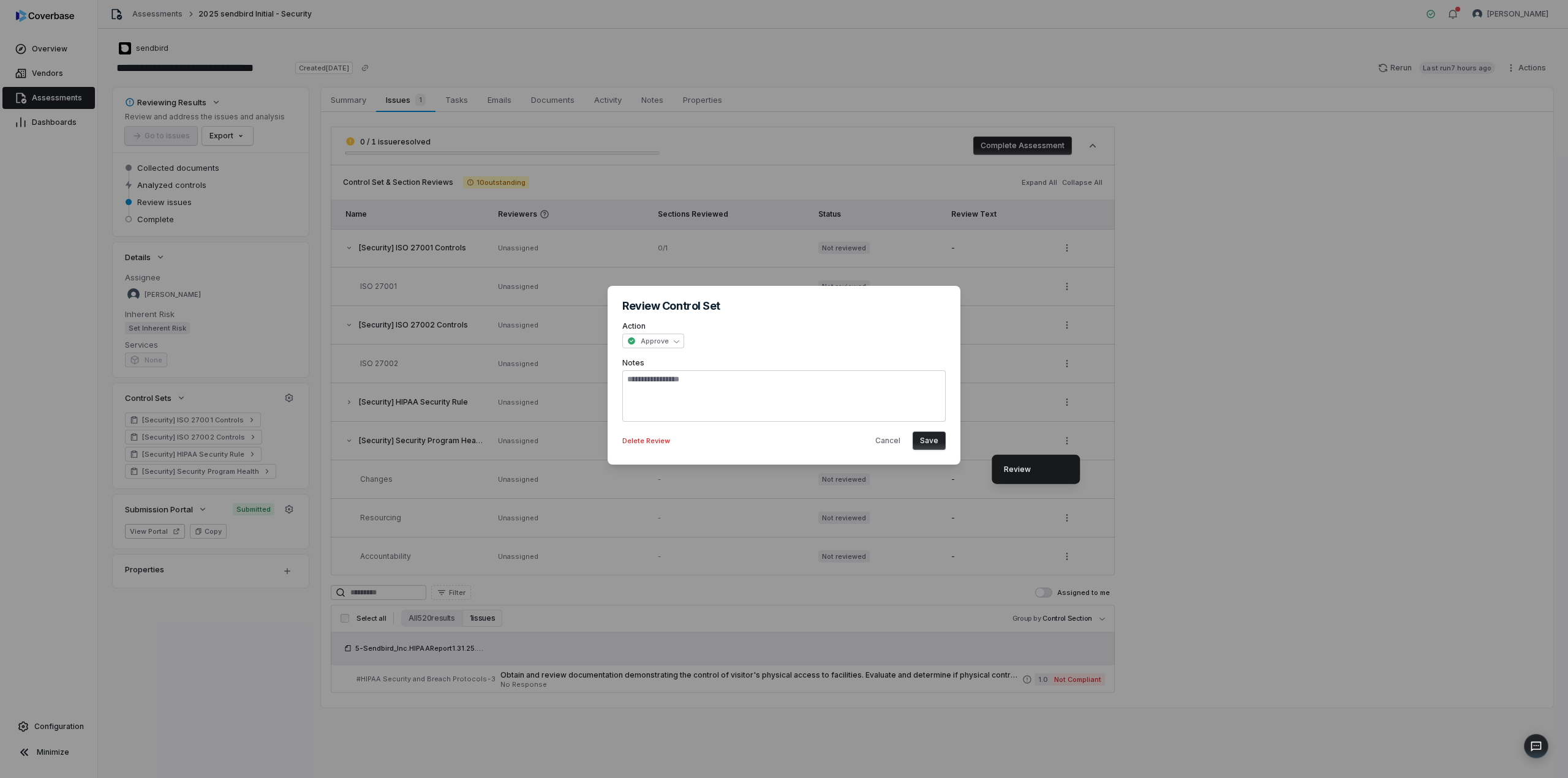
type textarea "*"
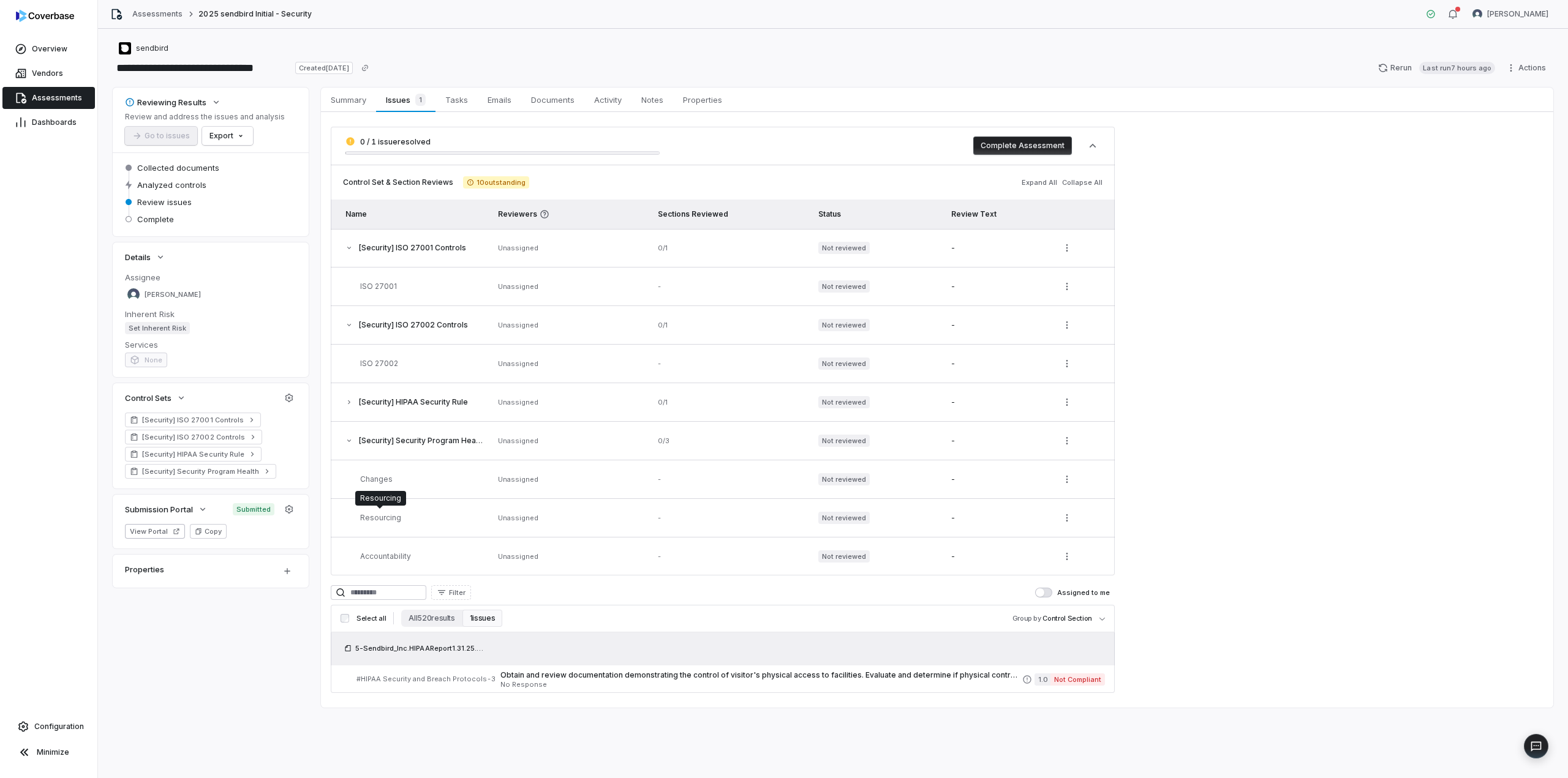
click at [386, 520] on span "Resourcing" at bounding box center [380, 518] width 41 height 9
click at [453, 97] on span "Tasks" at bounding box center [456, 100] width 32 height 16
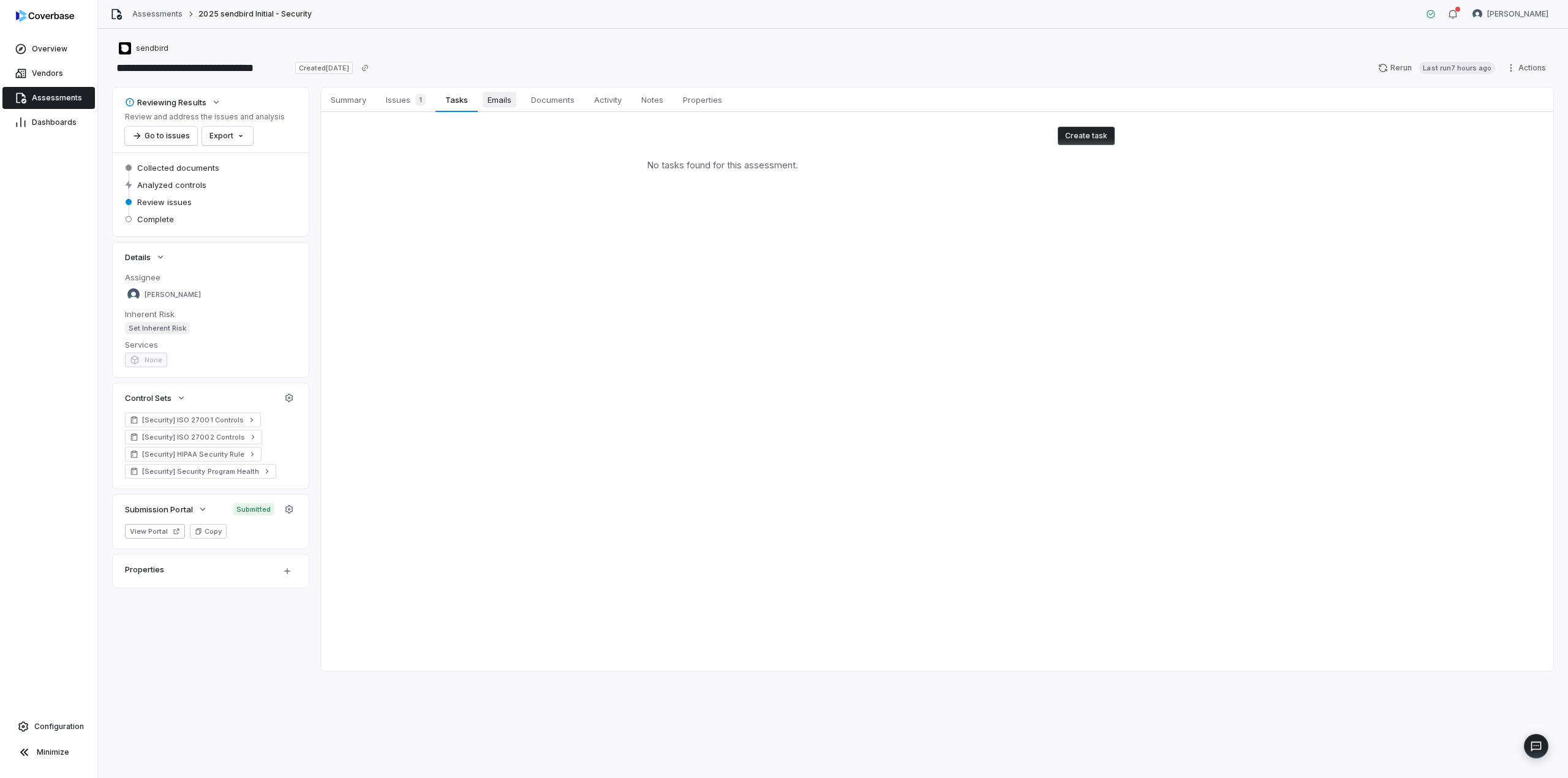
click at [497, 99] on span "Emails" at bounding box center [499, 100] width 33 height 16
click at [550, 218] on span "[EMAIL_ADDRESS]" at bounding box center [566, 220] width 64 height 9
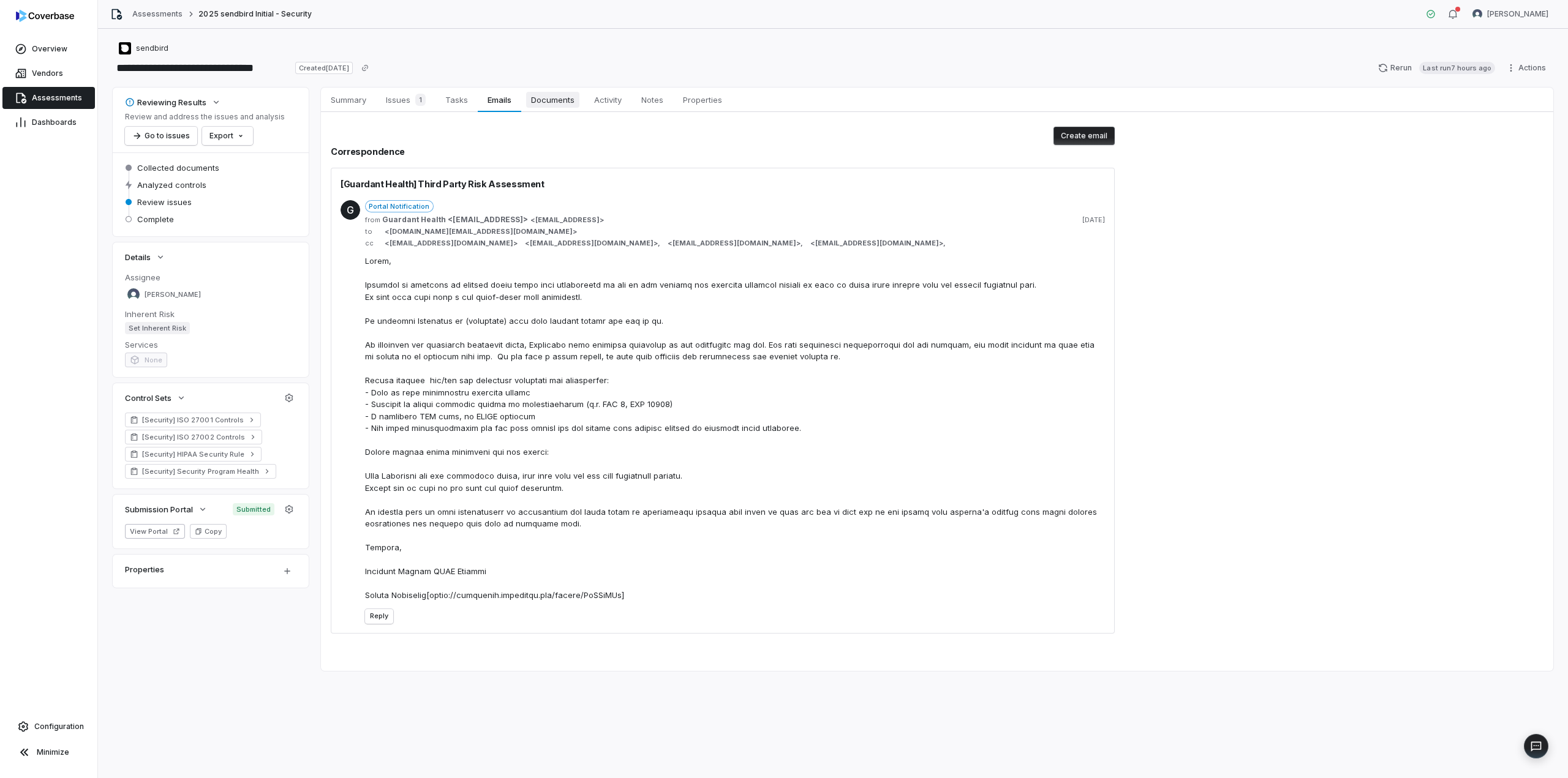
click at [563, 103] on span "Documents" at bounding box center [553, 100] width 53 height 16
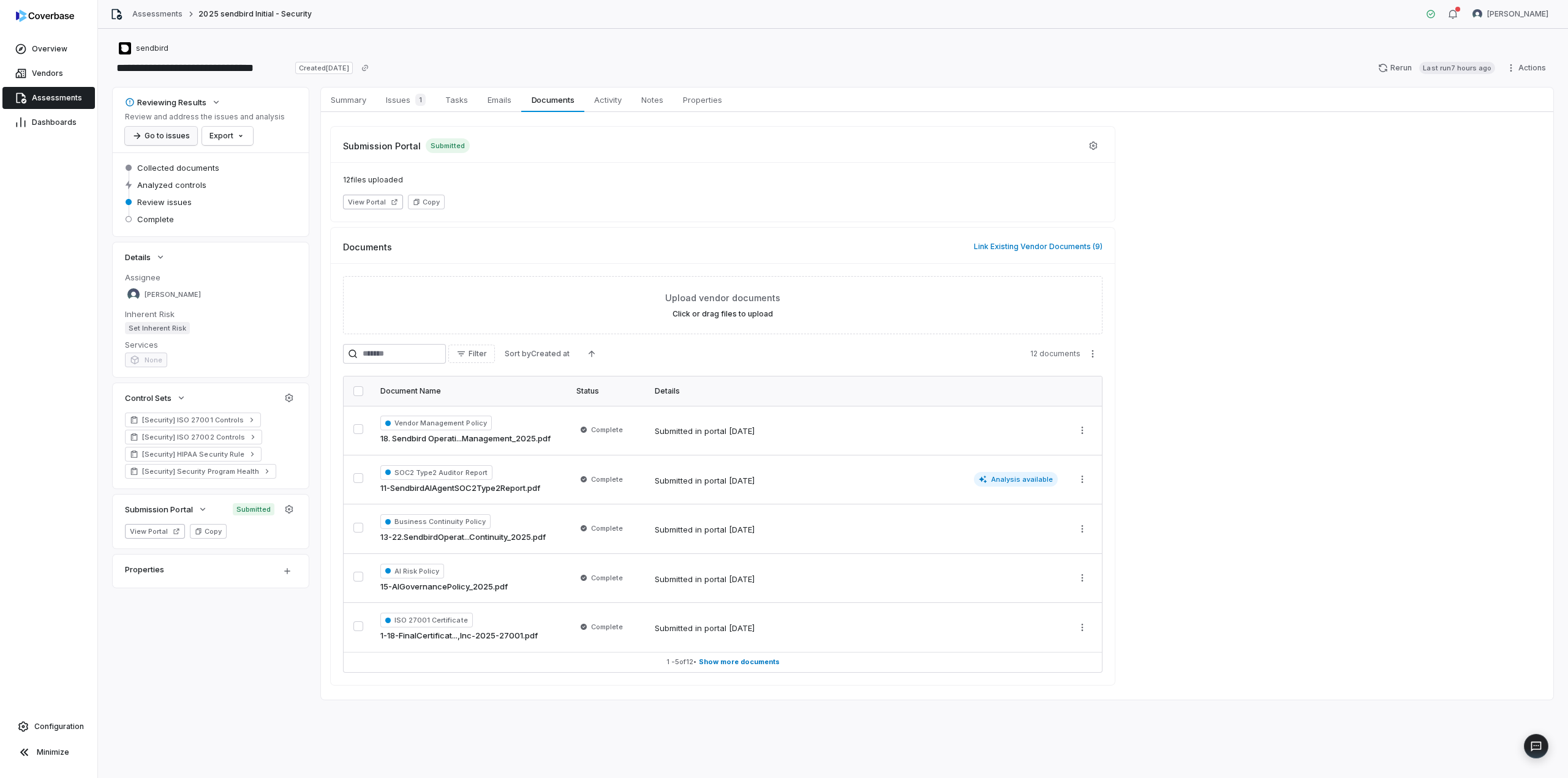
click at [157, 134] on button "Go to issues" at bounding box center [160, 136] width 73 height 19
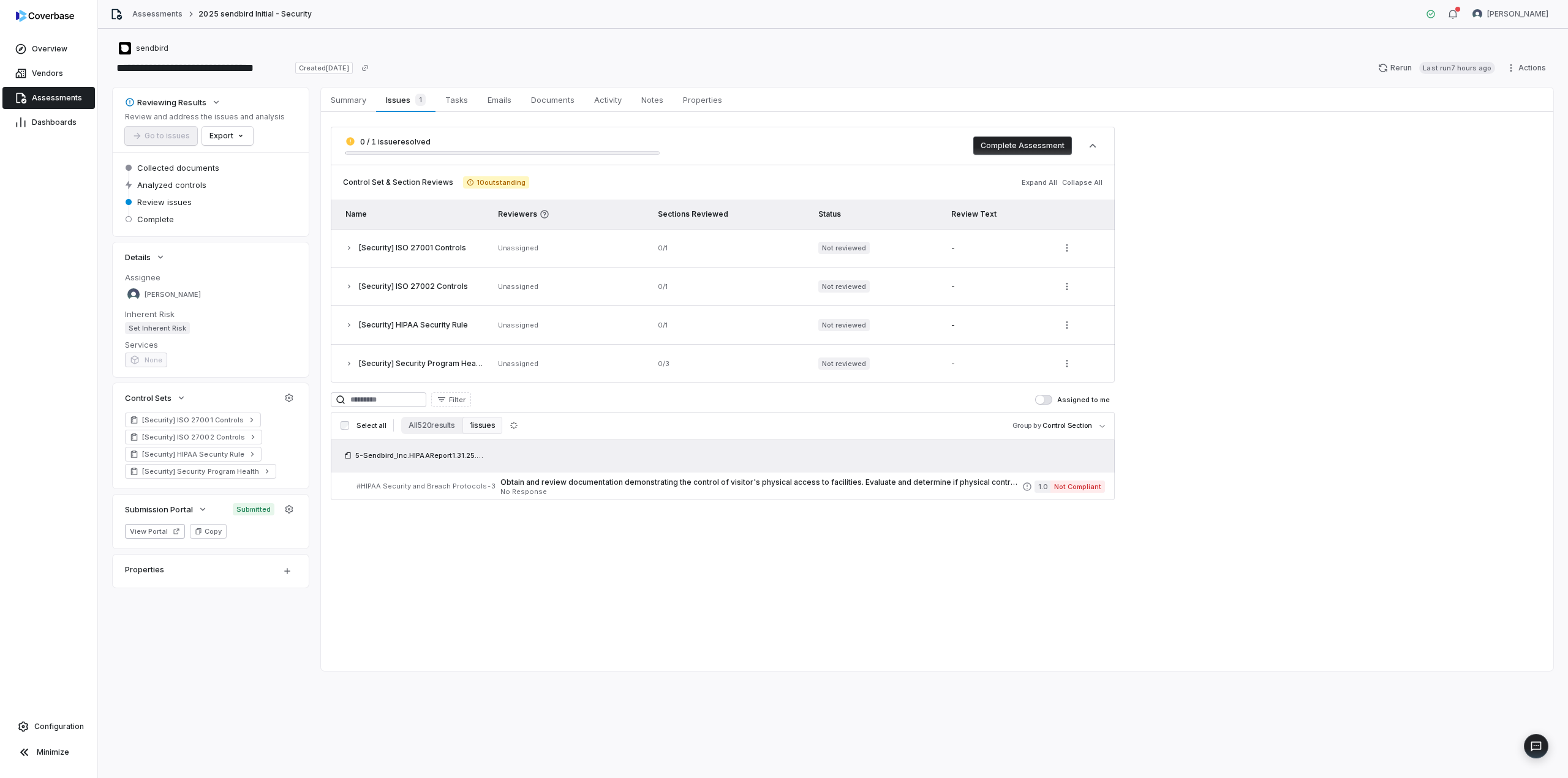
click at [522, 248] on span "Unassigned" at bounding box center [518, 248] width 40 height 9
click at [955, 247] on div "-" at bounding box center [997, 247] width 92 height 9
click at [1056, 246] on html "**********" at bounding box center [784, 389] width 1568 height 778
click at [351, 247] on icon "button" at bounding box center [349, 247] width 8 height 8
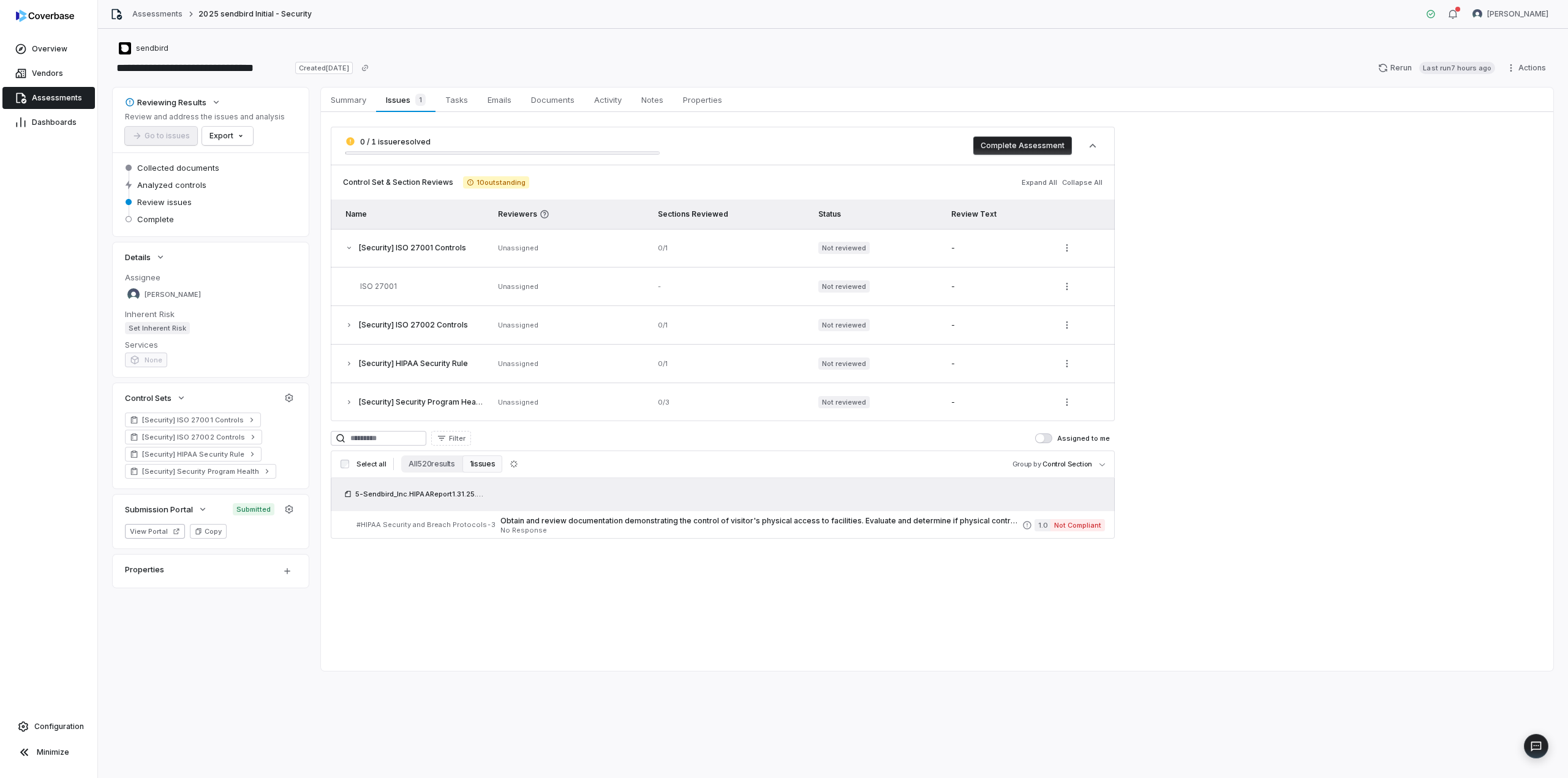
click at [366, 286] on span "ISO 27001" at bounding box center [378, 286] width 37 height 9
click at [1083, 466] on body "**********" at bounding box center [784, 389] width 1568 height 778
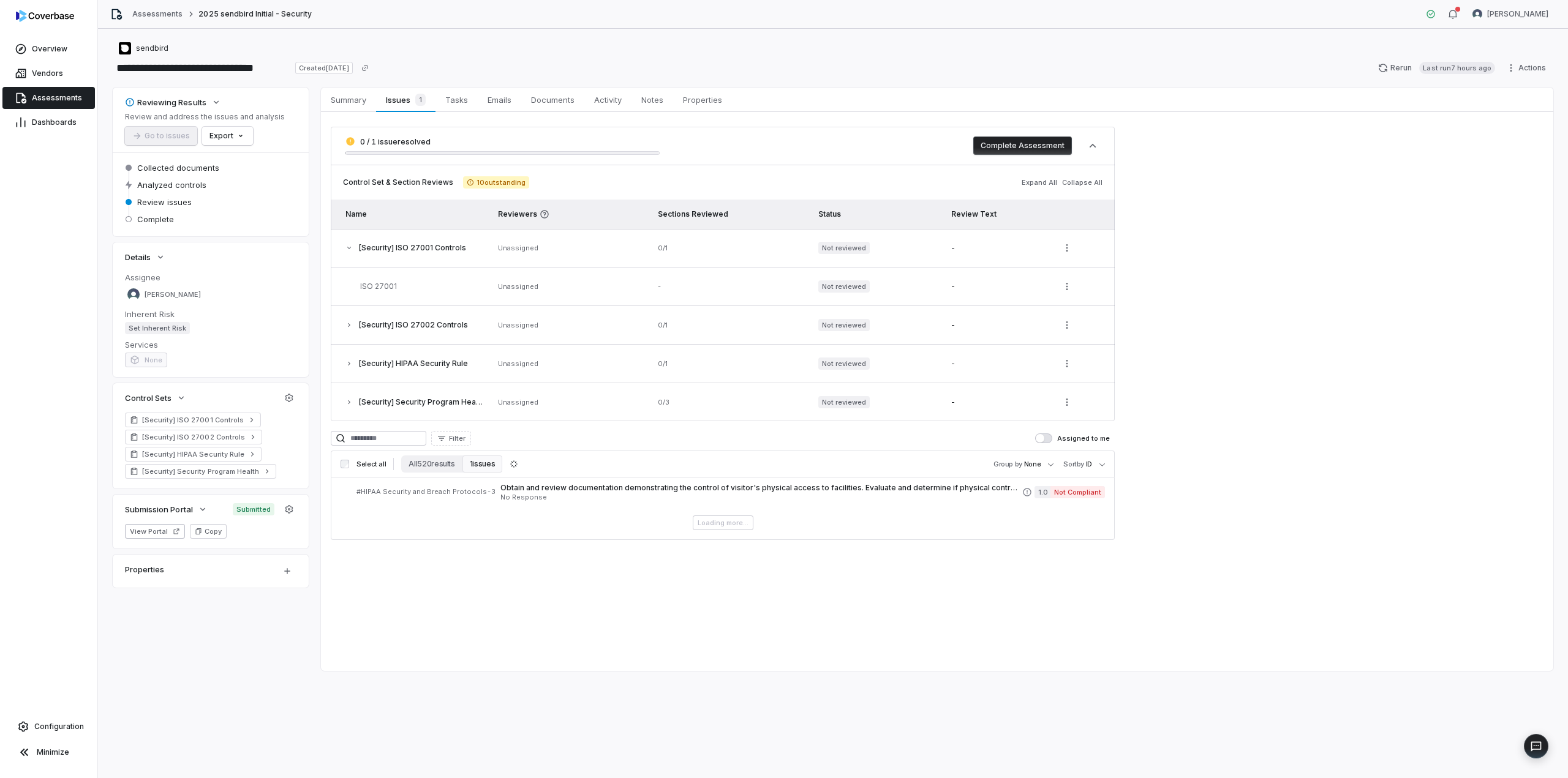
click at [485, 179] on span "10 outstanding" at bounding box center [497, 183] width 67 height 12
click at [1088, 148] on icon "button" at bounding box center [1092, 146] width 12 height 12
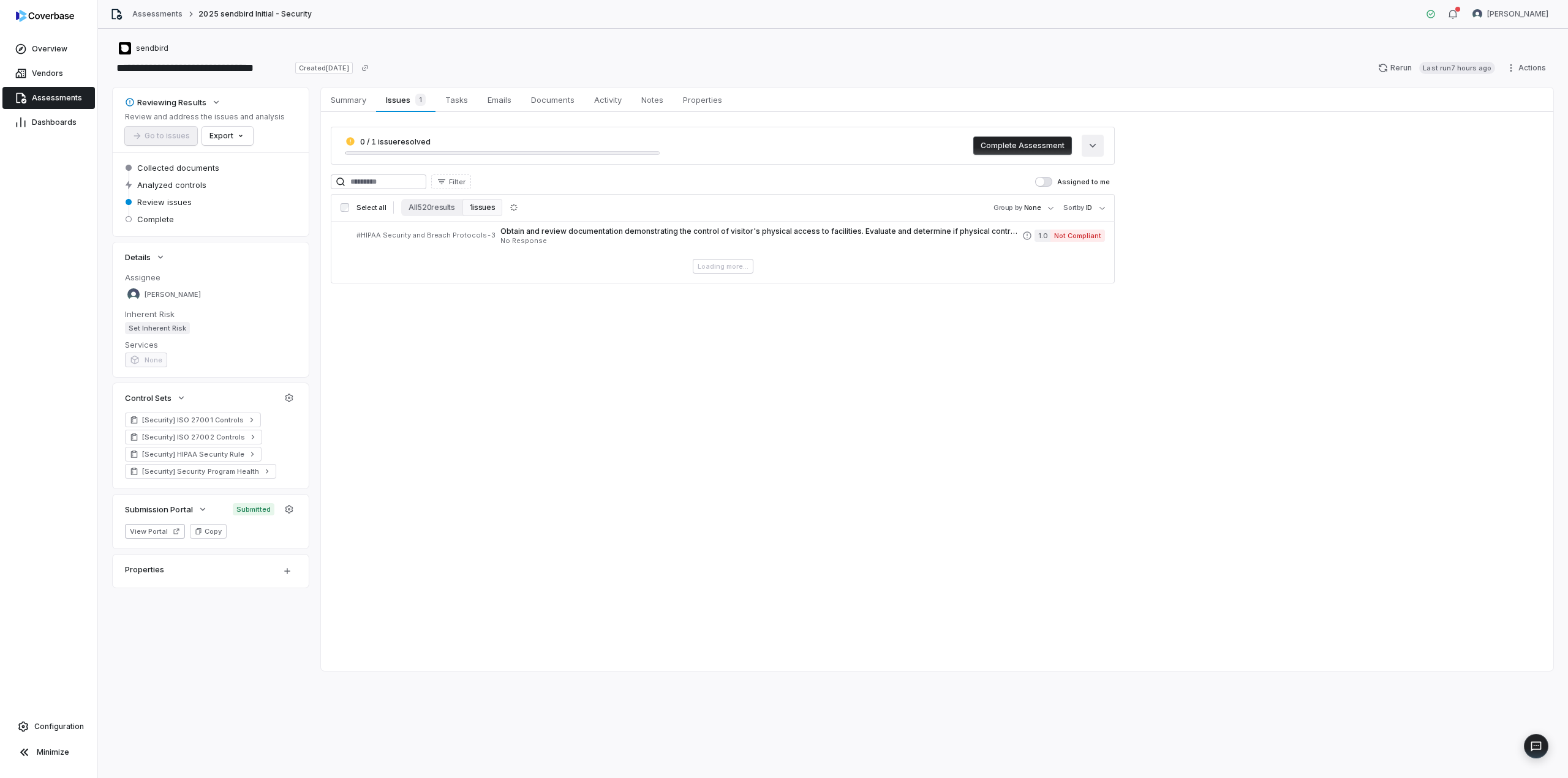
click at [1088, 148] on icon "button" at bounding box center [1092, 146] width 12 height 12
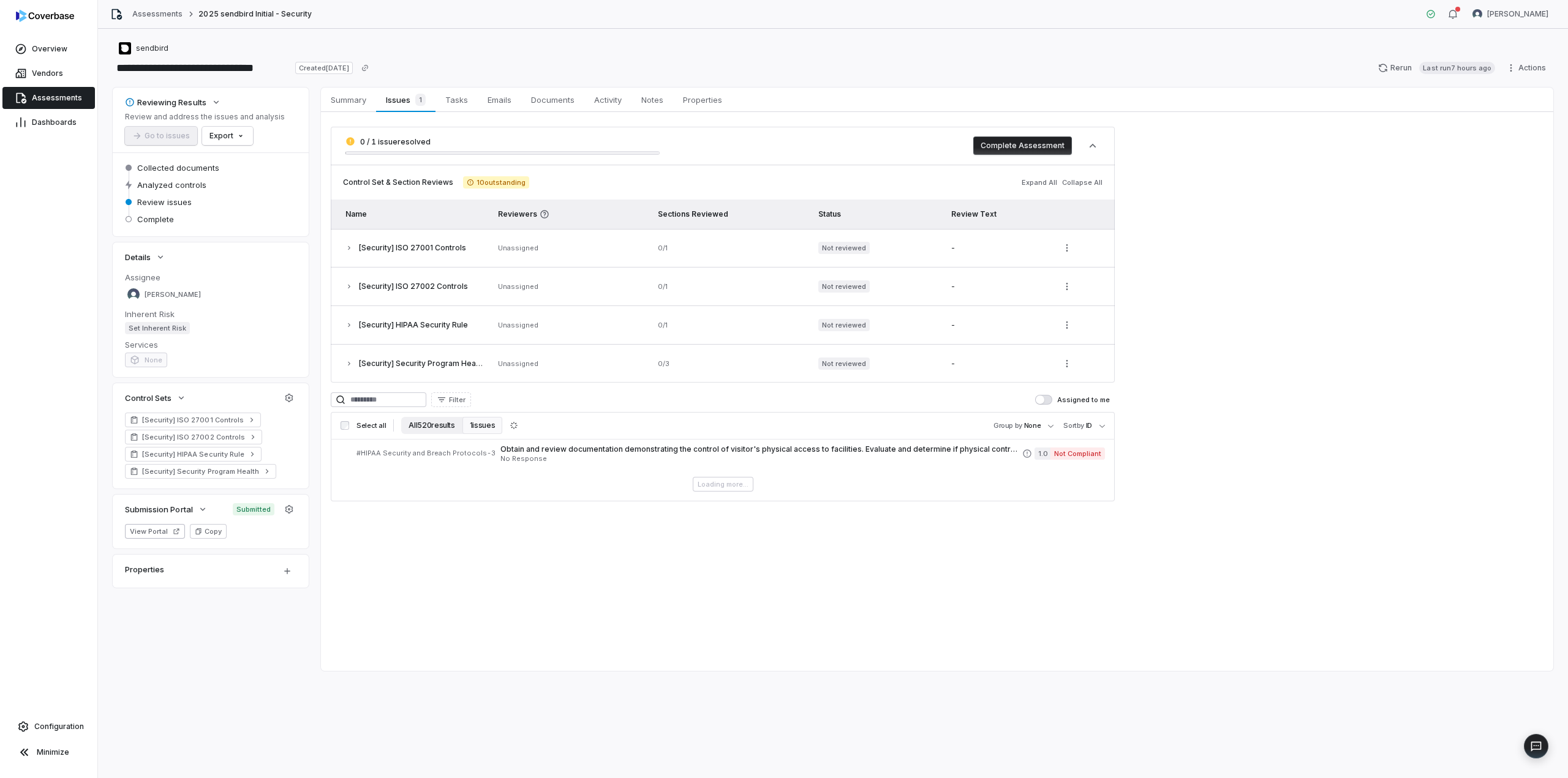
click at [439, 419] on button "All 520 results" at bounding box center [431, 426] width 61 height 17
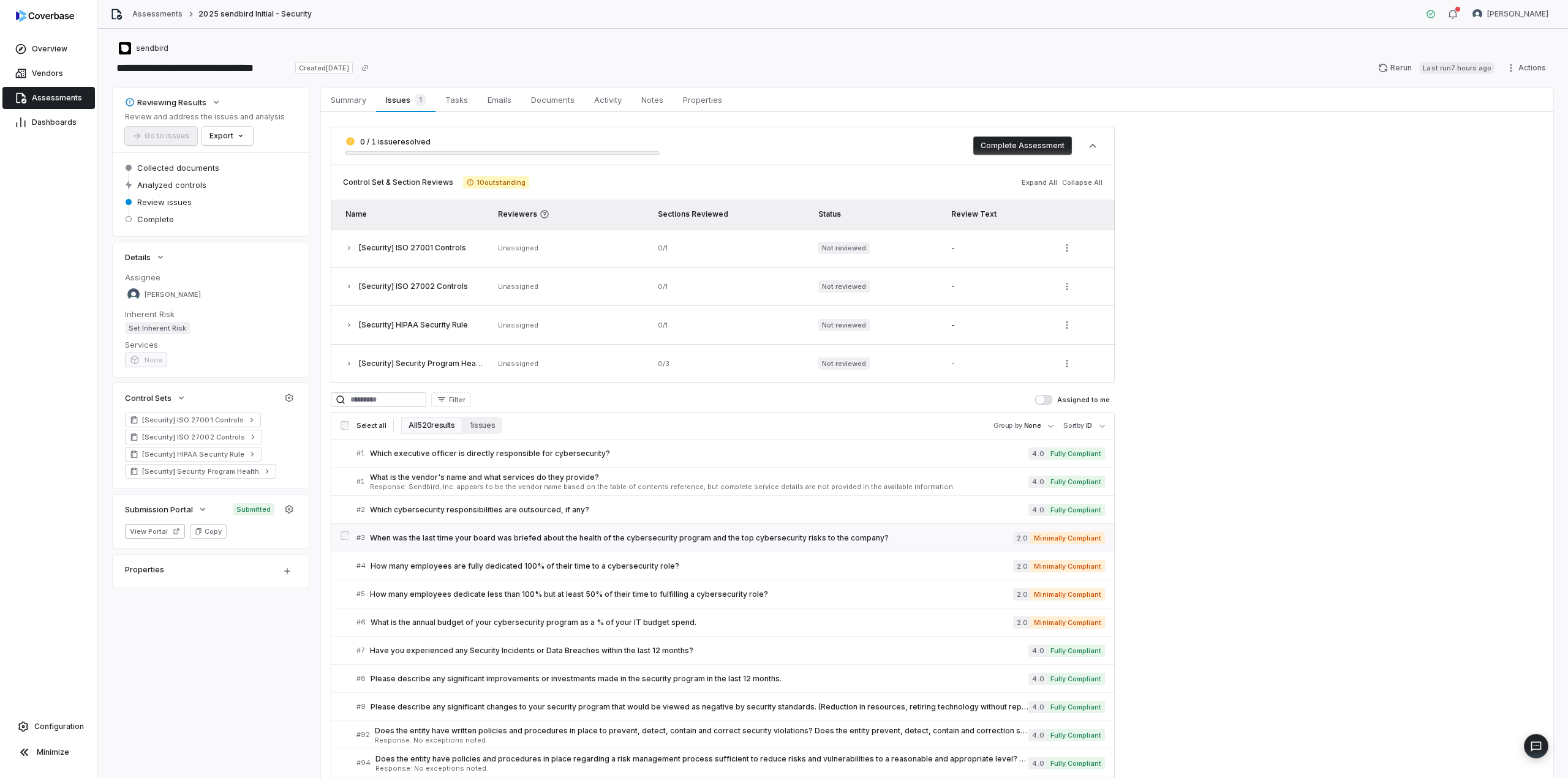
click at [816, 533] on span "When was the last time your board was briefed about the health of the cybersecu…" at bounding box center [692, 537] width 643 height 9
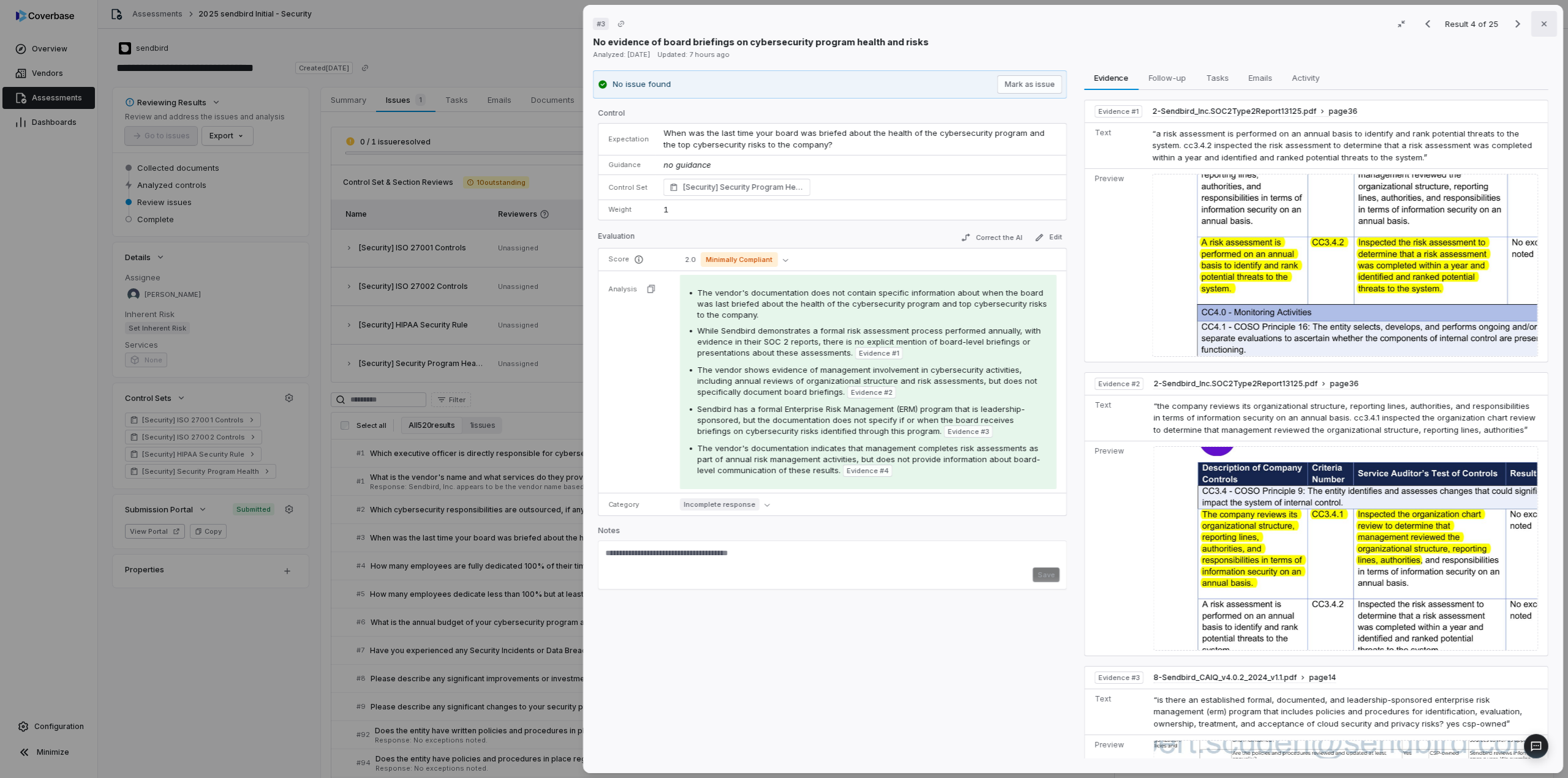
click at [1539, 20] on icon "button" at bounding box center [1543, 23] width 9 height 9
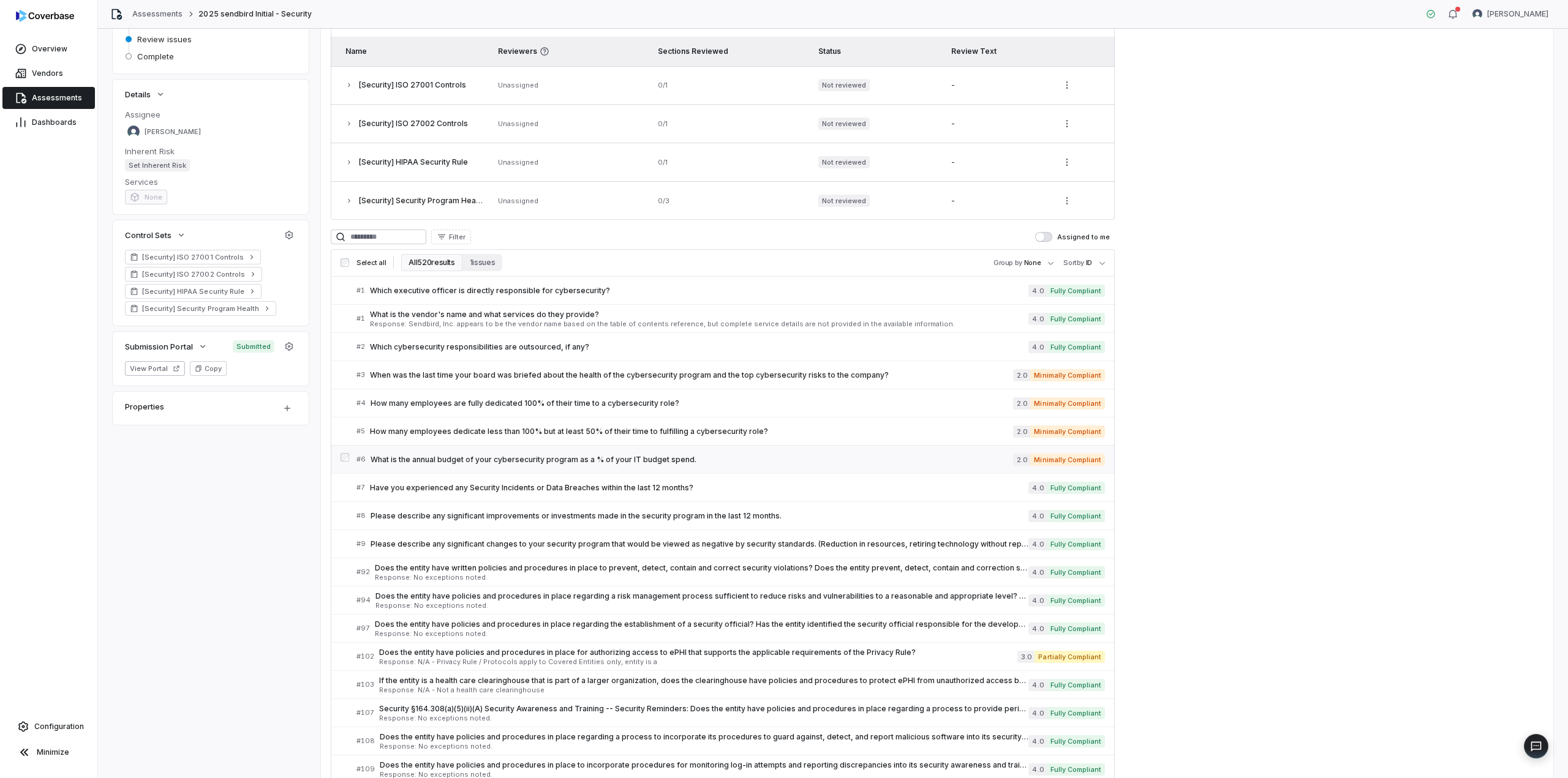
scroll to position [327, 0]
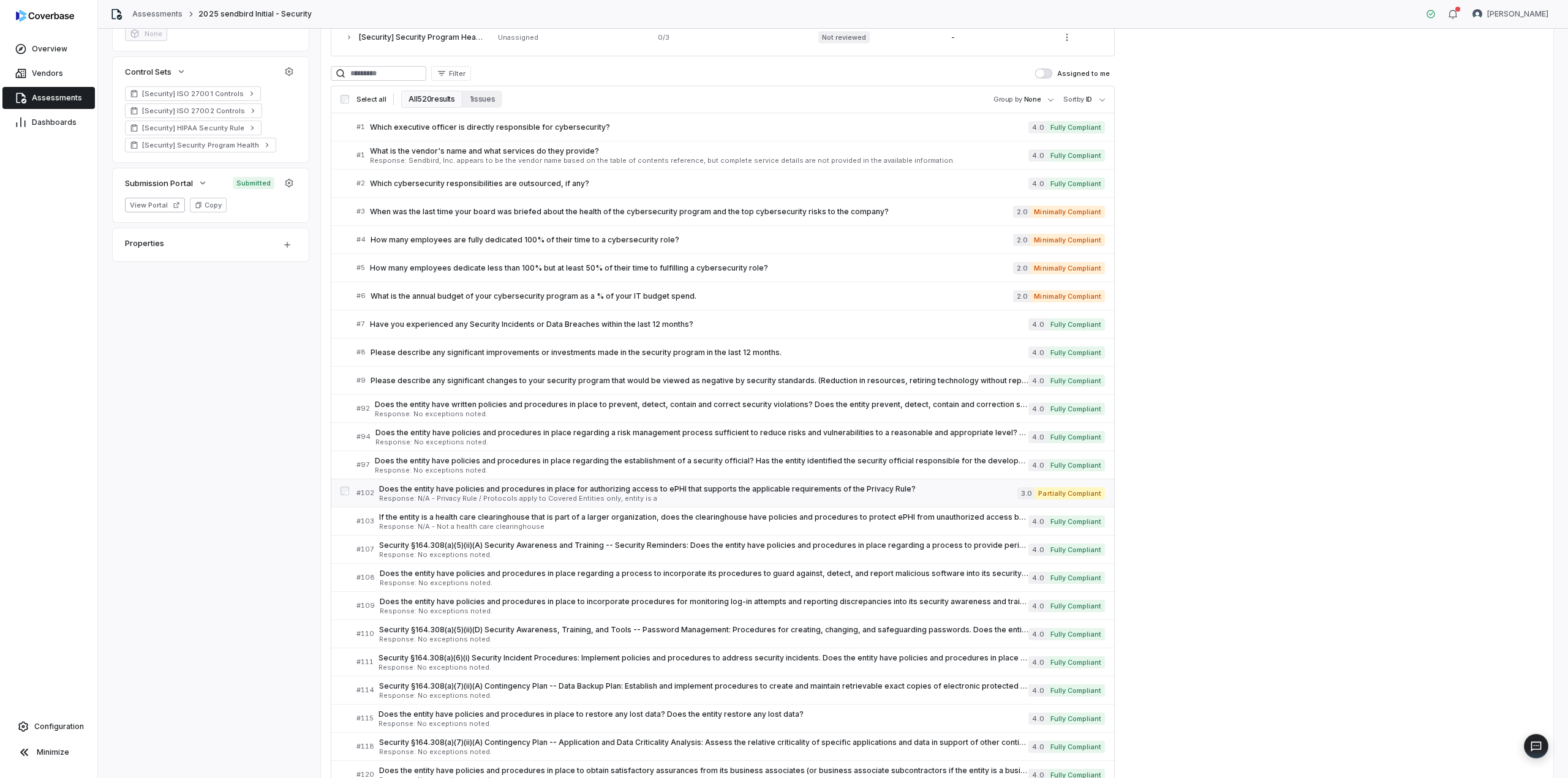
click at [914, 491] on div "Does the entity have policies and procedures in place for authorizing access to…" at bounding box center [698, 493] width 638 height 18
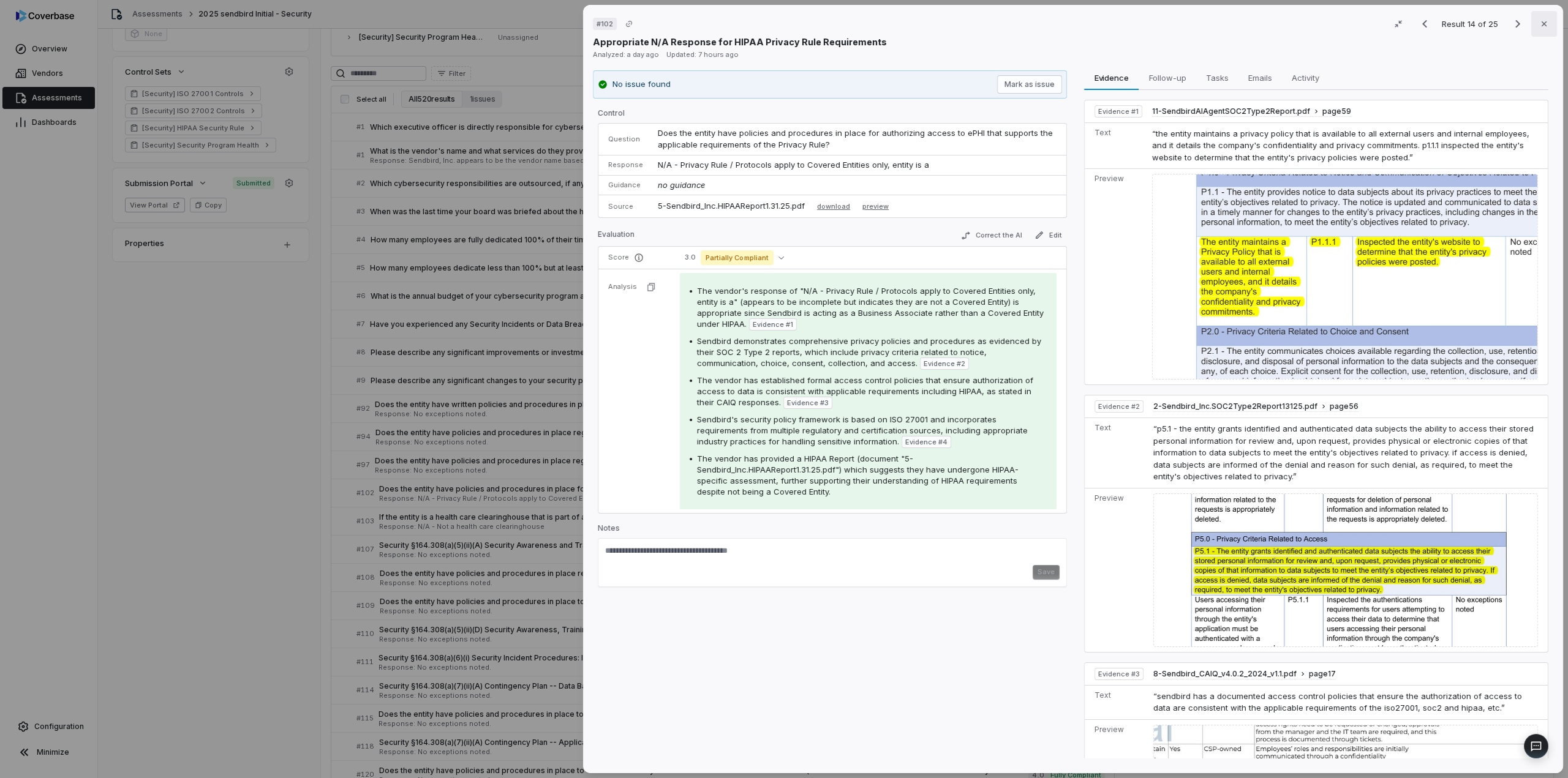
click at [1542, 20] on icon "button" at bounding box center [1543, 23] width 9 height 9
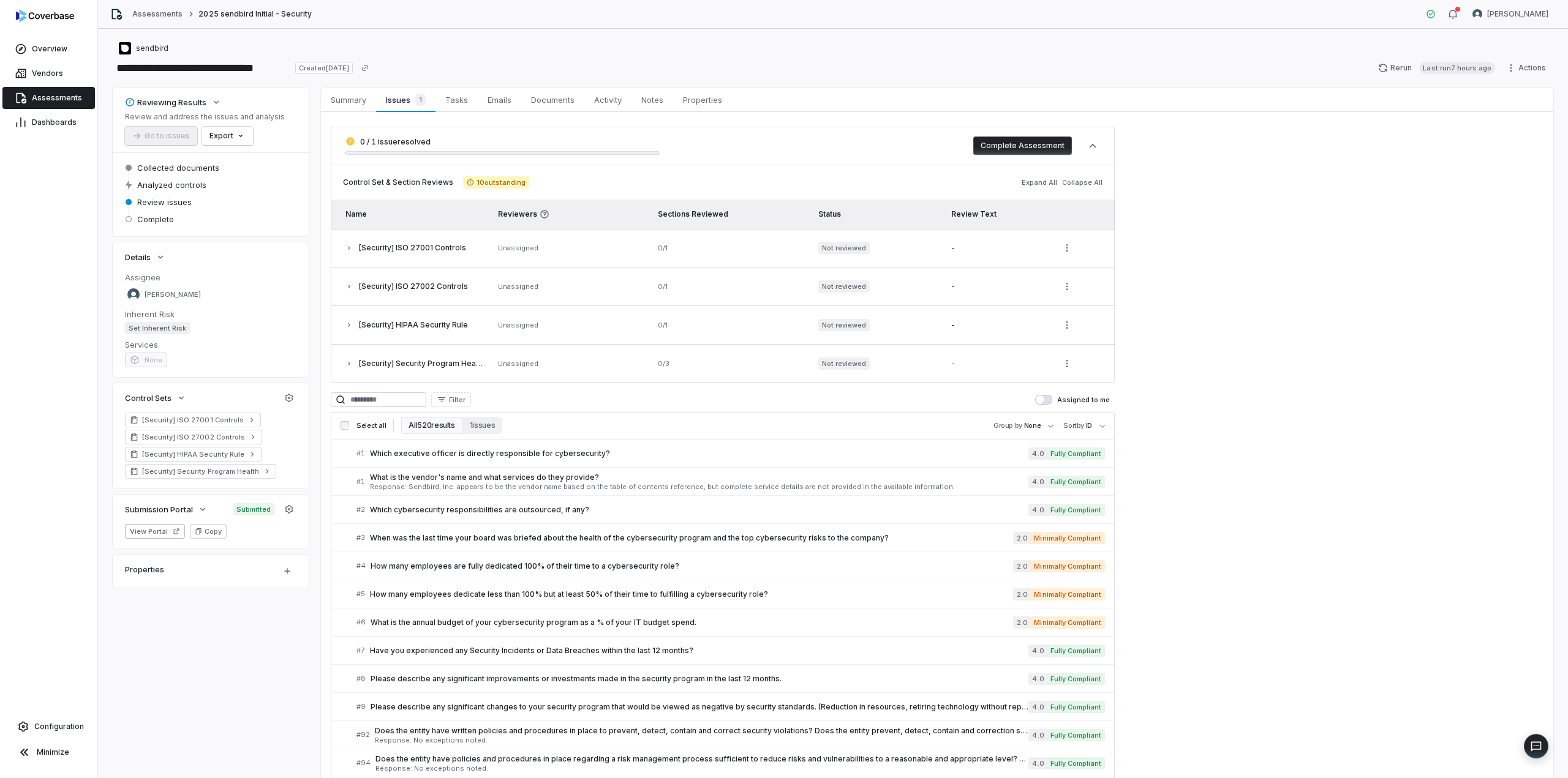
click at [479, 188] on span "10 outstanding" at bounding box center [497, 183] width 67 height 12
click at [553, 34] on div "**********" at bounding box center [833, 404] width 1470 height 750
